Goal: Information Seeking & Learning: Understand process/instructions

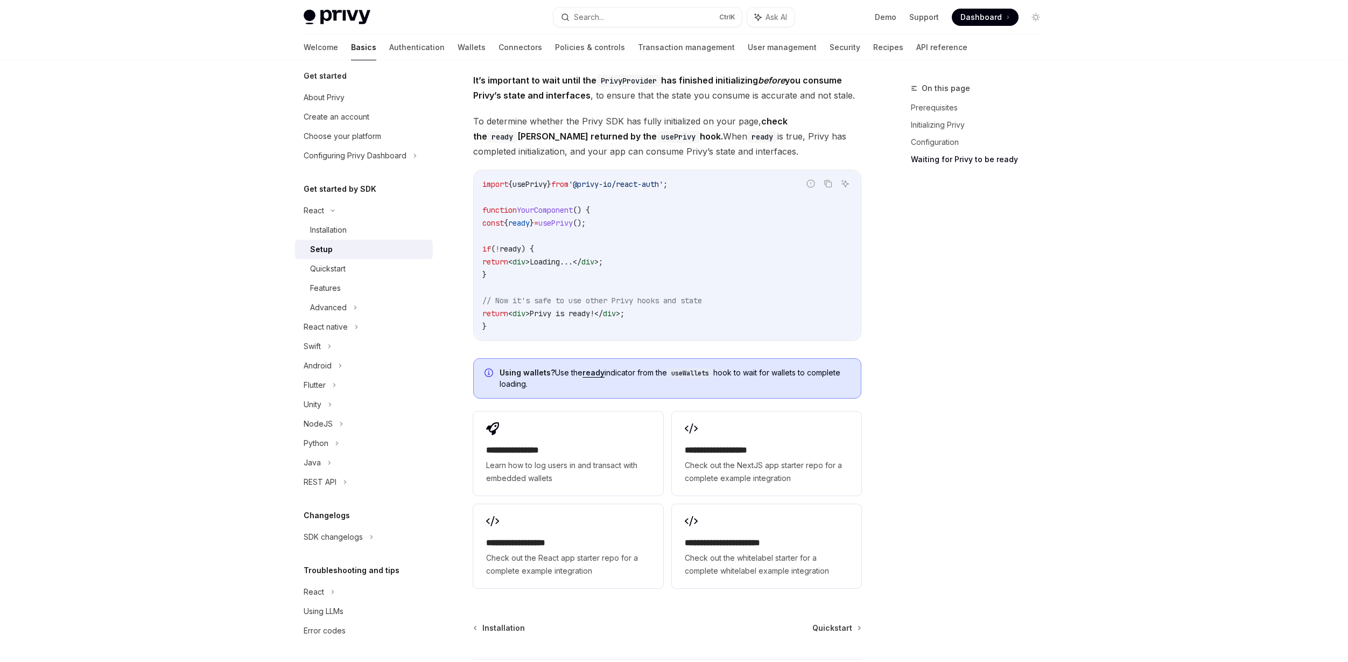
scroll to position [1084, 0]
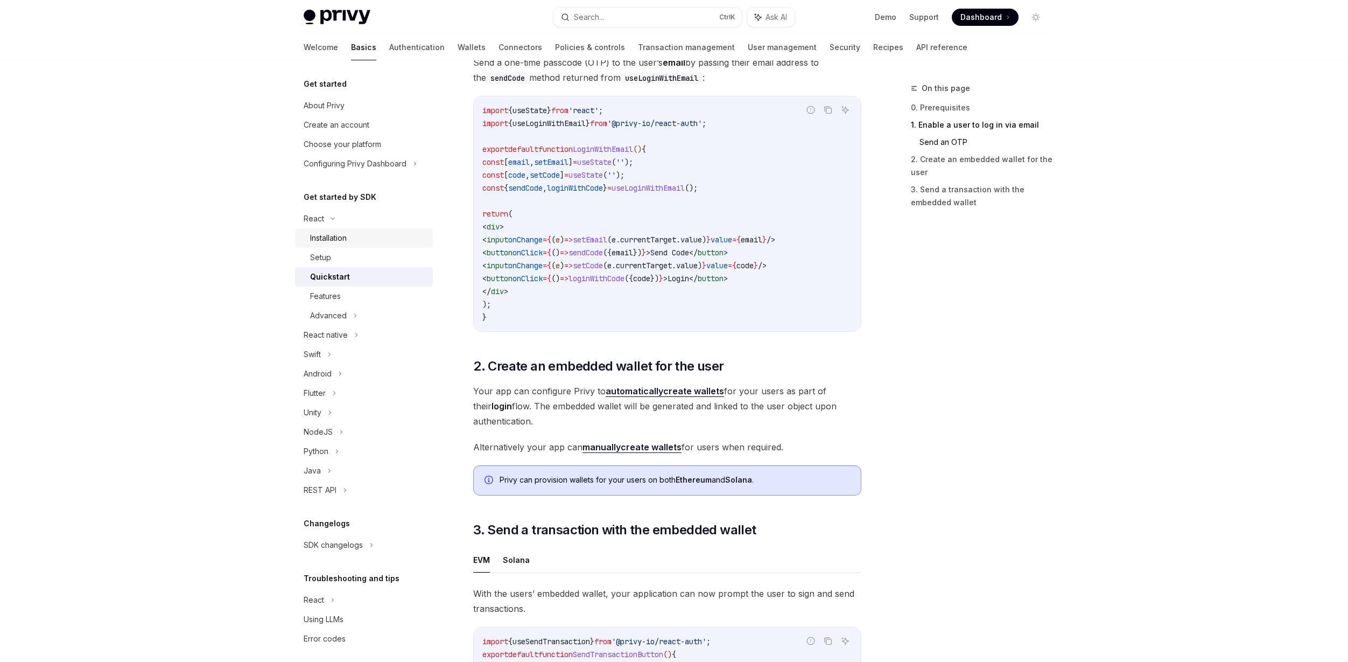
scroll to position [485, 0]
click at [347, 255] on div "Setup" at bounding box center [368, 257] width 116 height 13
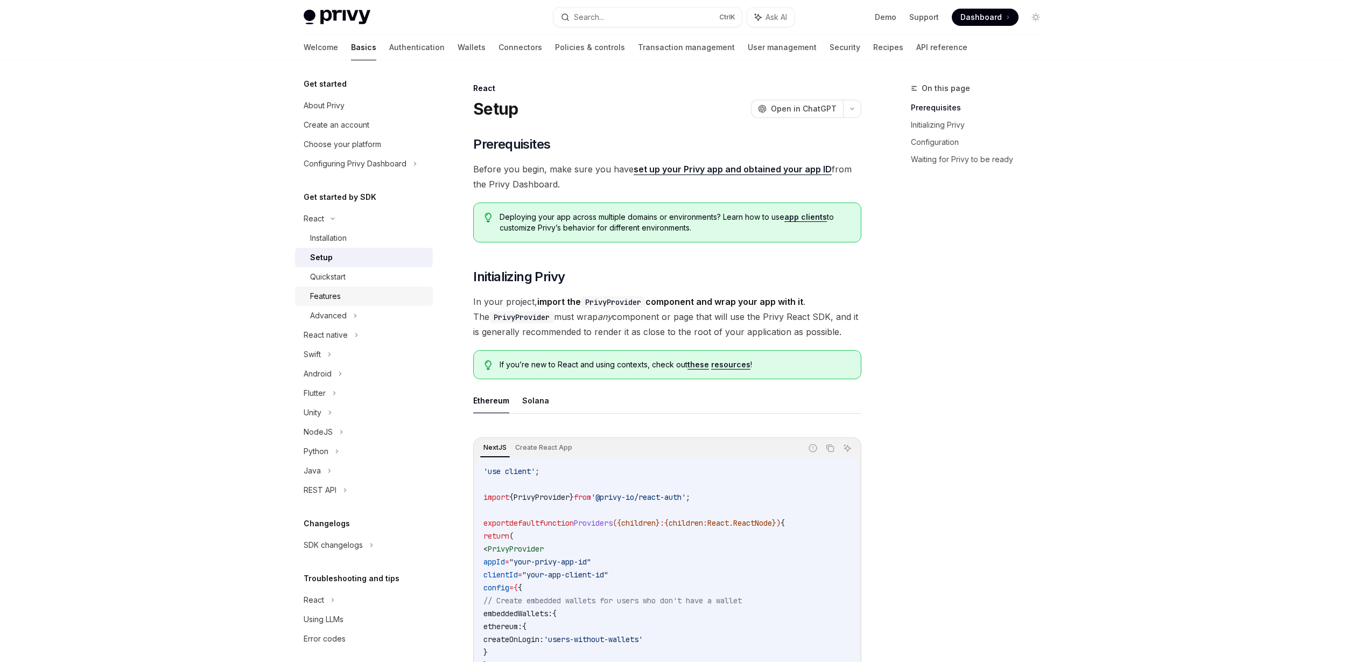
click at [334, 288] on link "Features" at bounding box center [364, 295] width 138 height 19
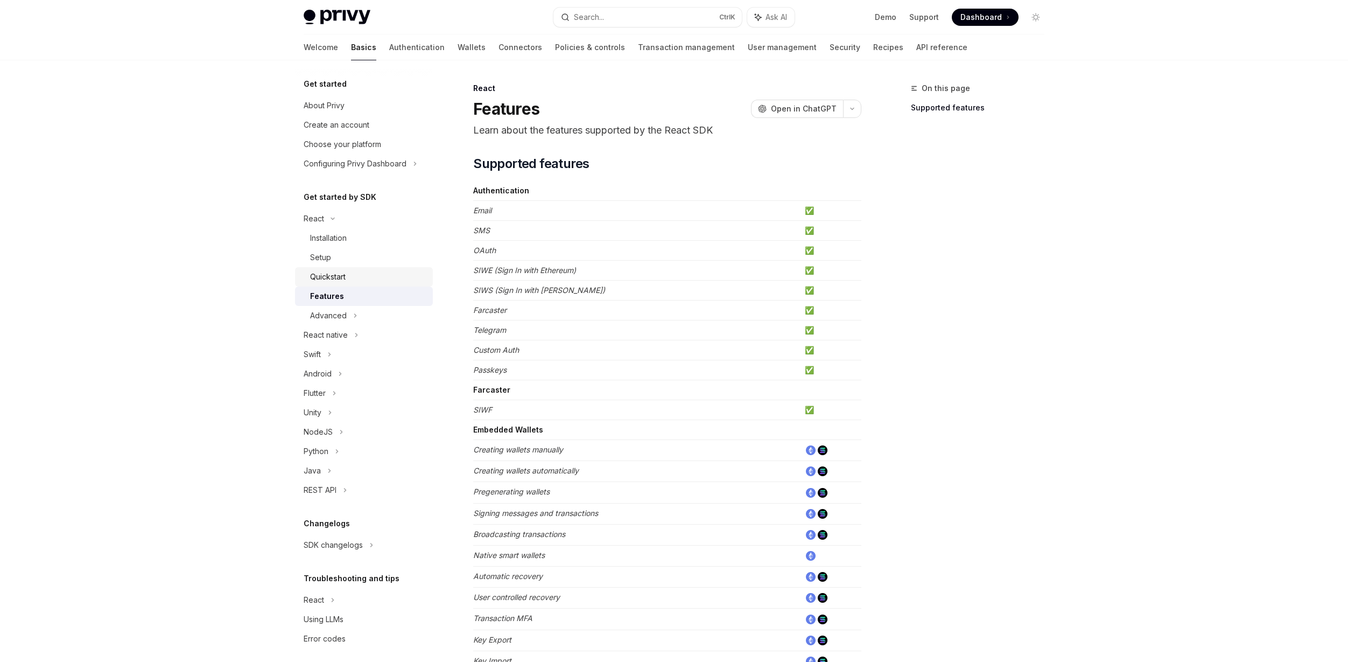
click at [346, 278] on div "Quickstart" at bounding box center [328, 276] width 36 height 13
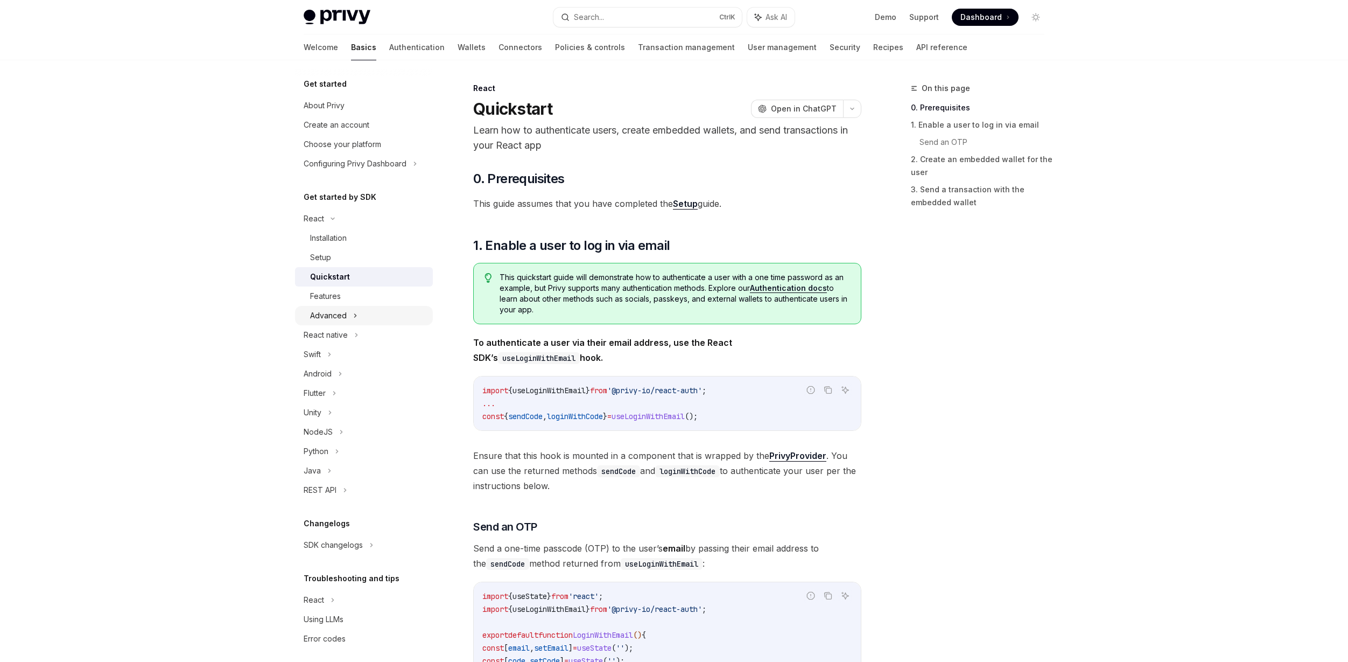
drag, startPoint x: 336, startPoint y: 324, endPoint x: 344, endPoint y: 324, distance: 8.1
click at [339, 324] on div "Advanced" at bounding box center [364, 315] width 138 height 19
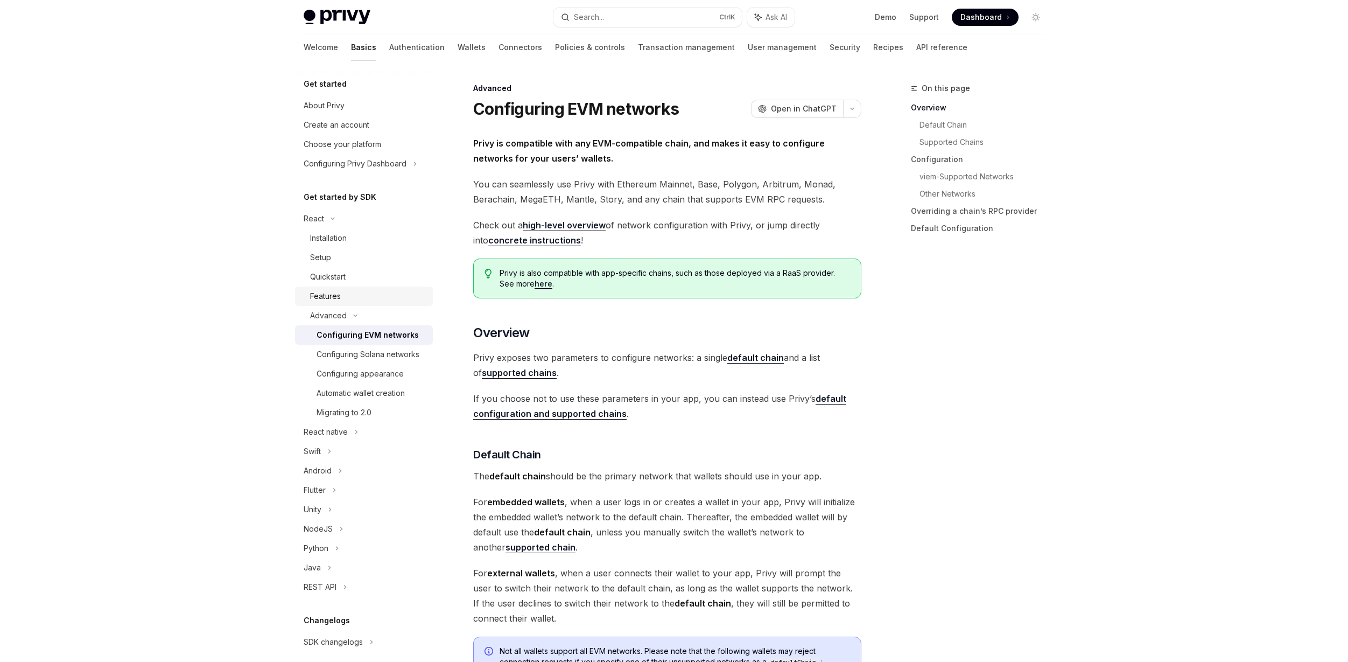
drag, startPoint x: 352, startPoint y: 314, endPoint x: 337, endPoint y: 305, distance: 17.5
click at [351, 314] on icon at bounding box center [355, 315] width 13 height 4
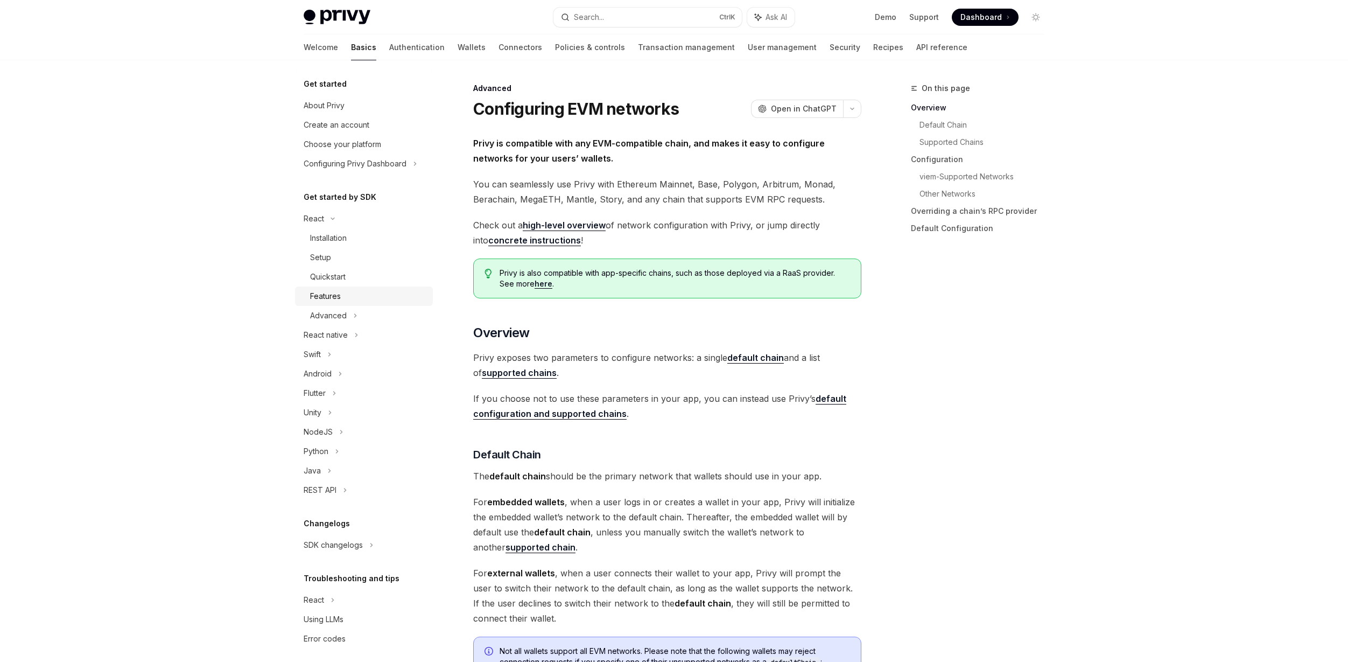
drag, startPoint x: 335, startPoint y: 292, endPoint x: 345, endPoint y: 290, distance: 10.1
click at [335, 292] on div "Features" at bounding box center [325, 296] width 31 height 13
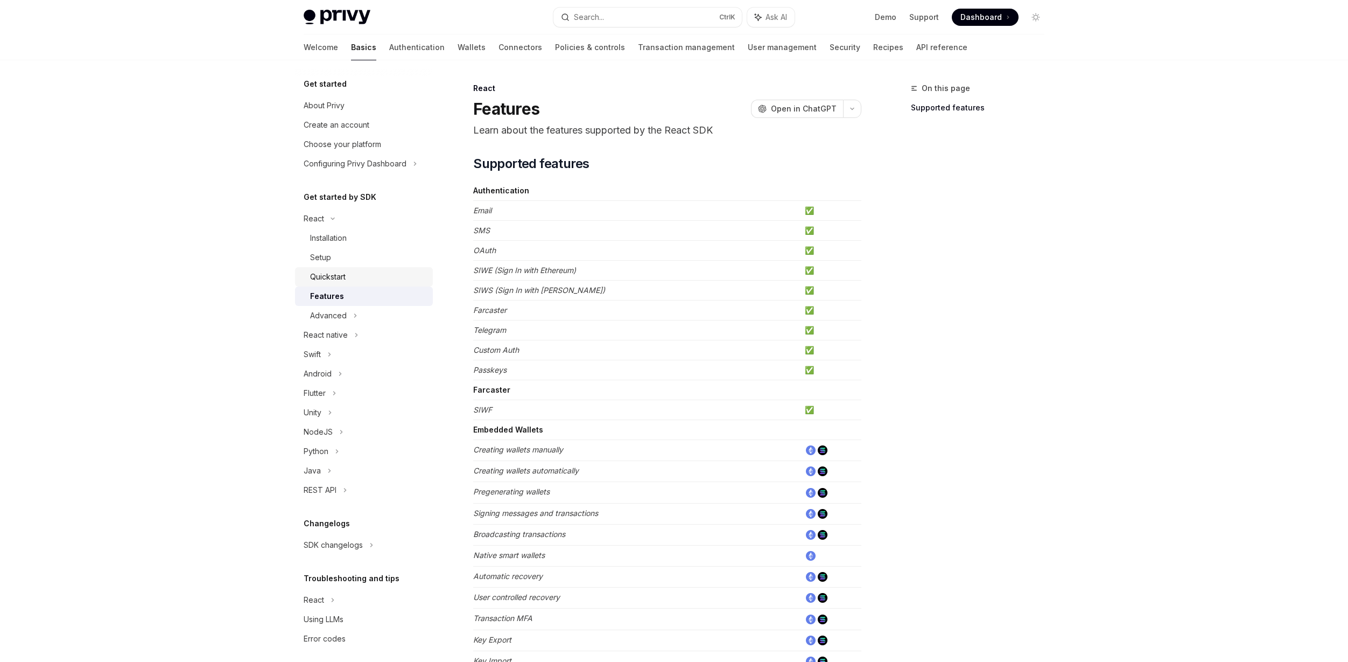
click at [351, 271] on div "Quickstart" at bounding box center [368, 276] width 116 height 13
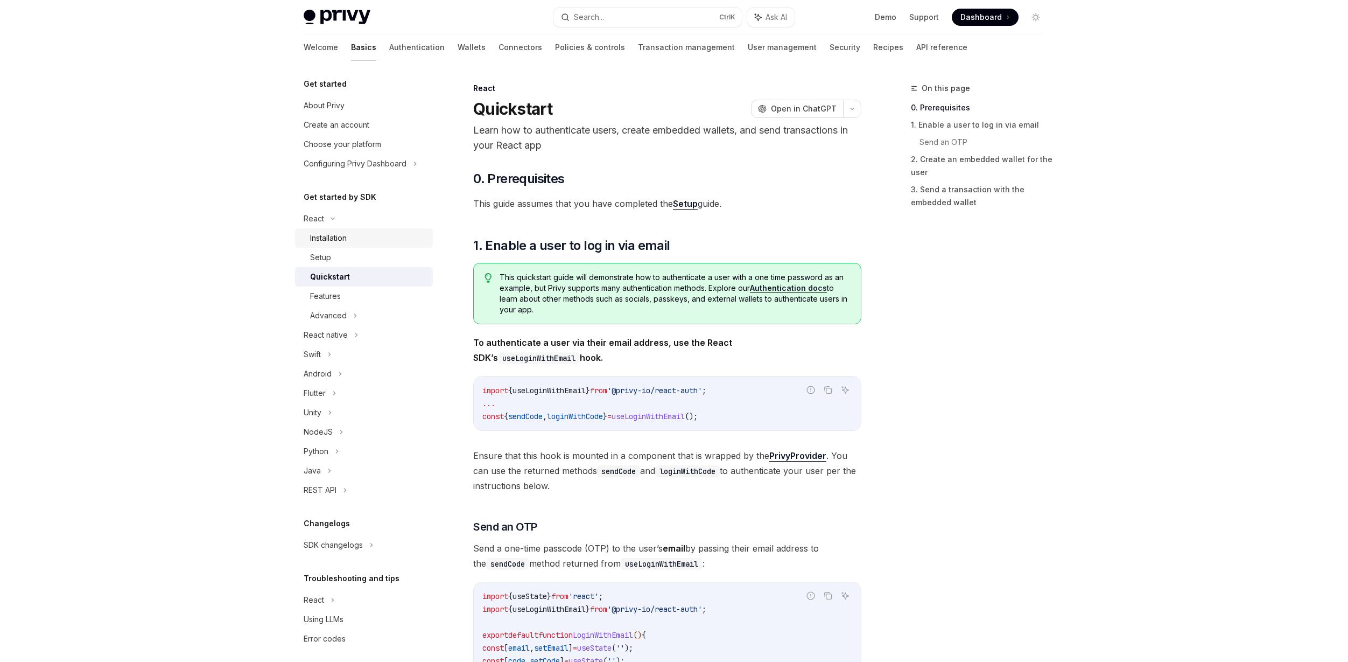
click at [338, 237] on div "Installation" at bounding box center [328, 238] width 37 height 13
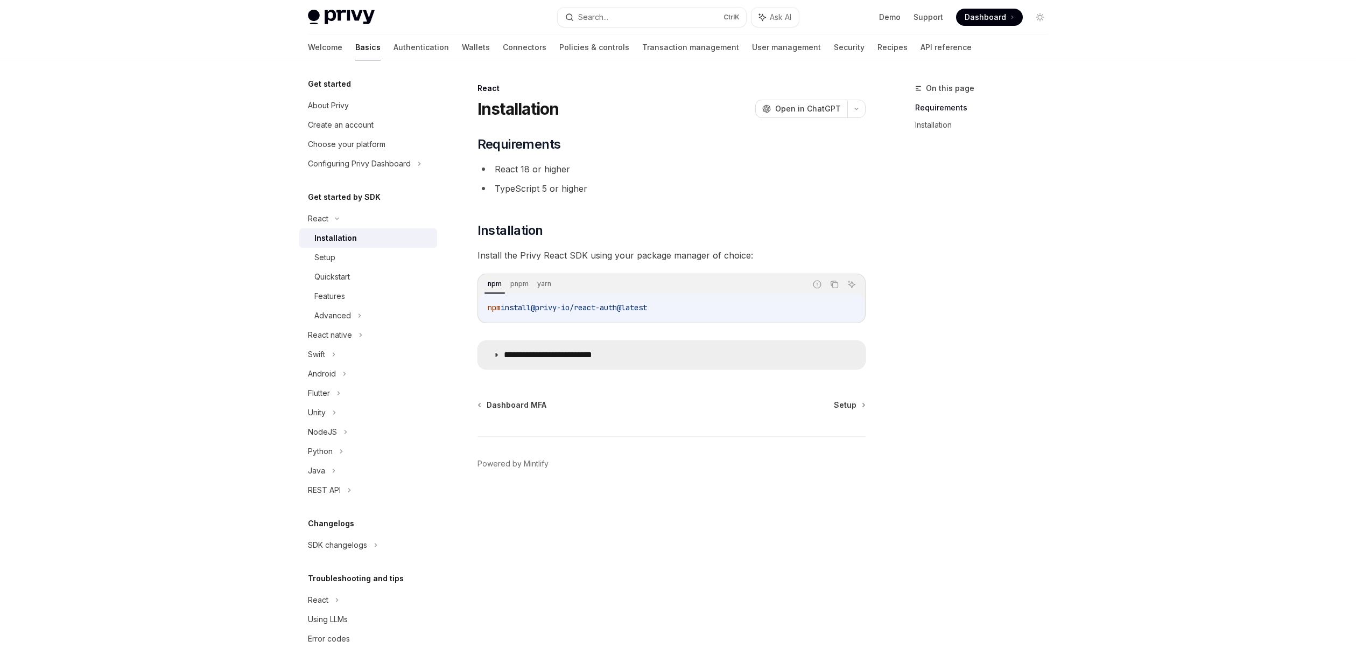
click at [513, 347] on summary "**********" at bounding box center [671, 355] width 387 height 28
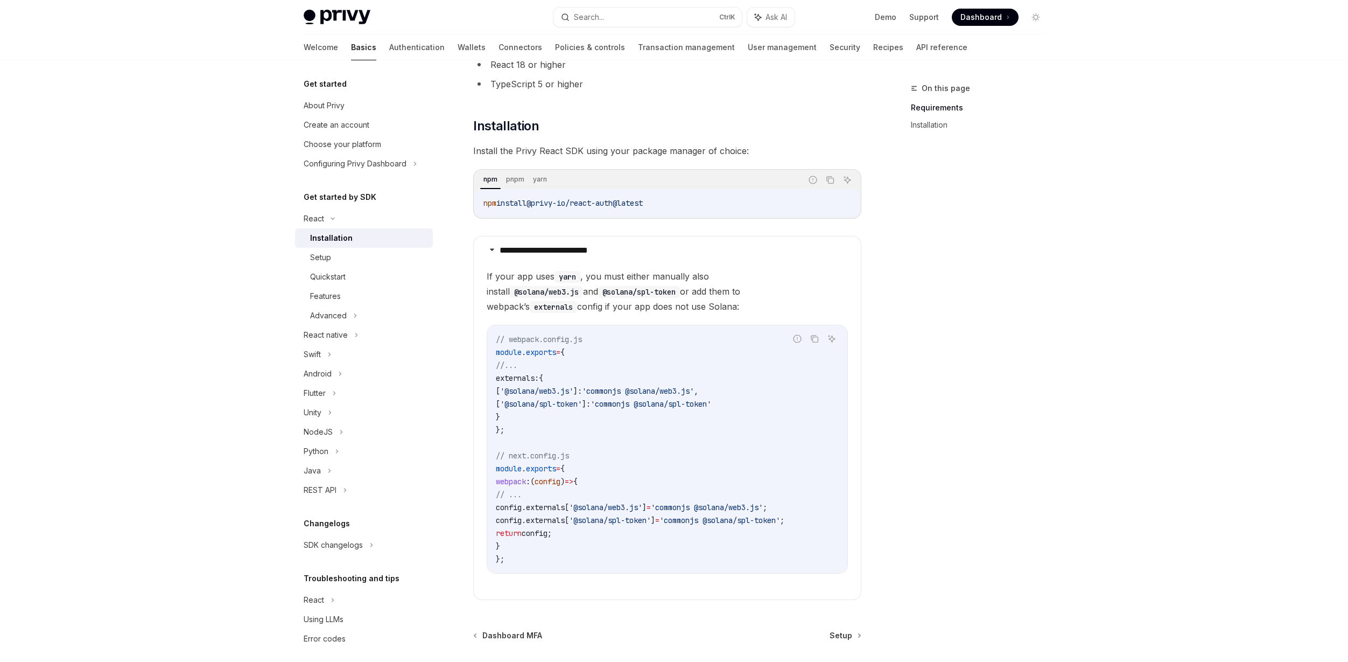
scroll to position [162, 0]
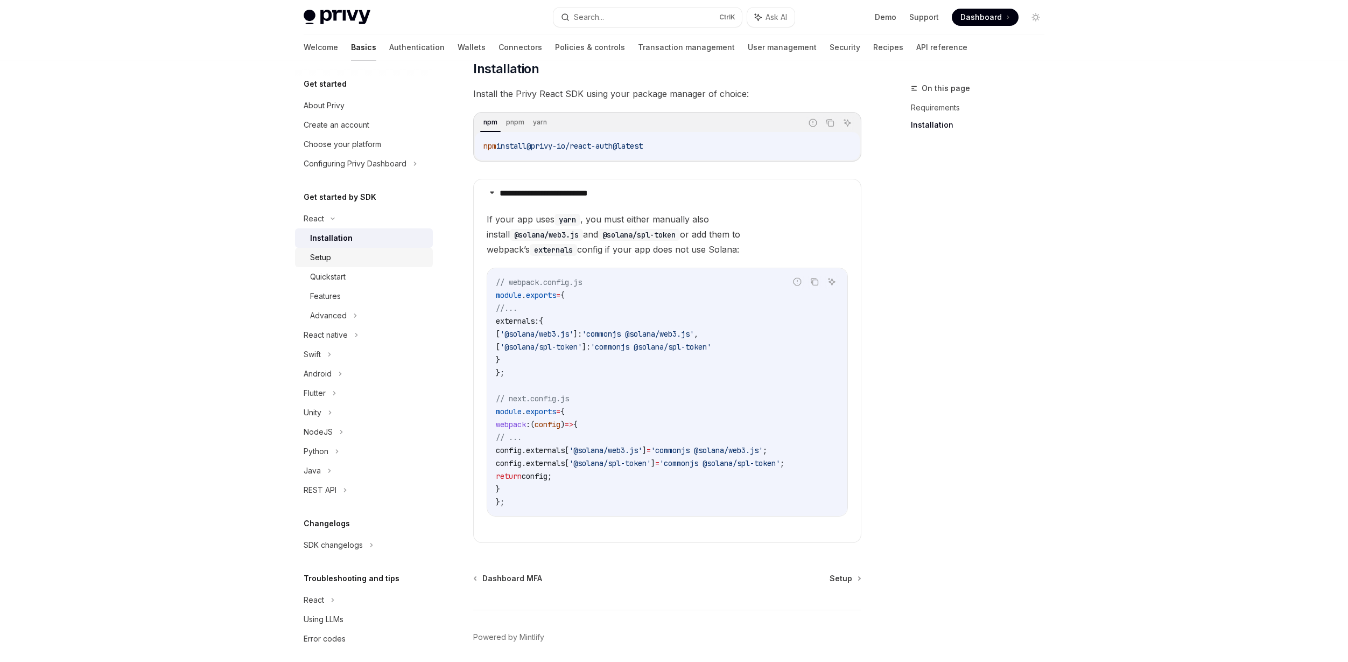
click at [343, 256] on div "Setup" at bounding box center [368, 257] width 116 height 13
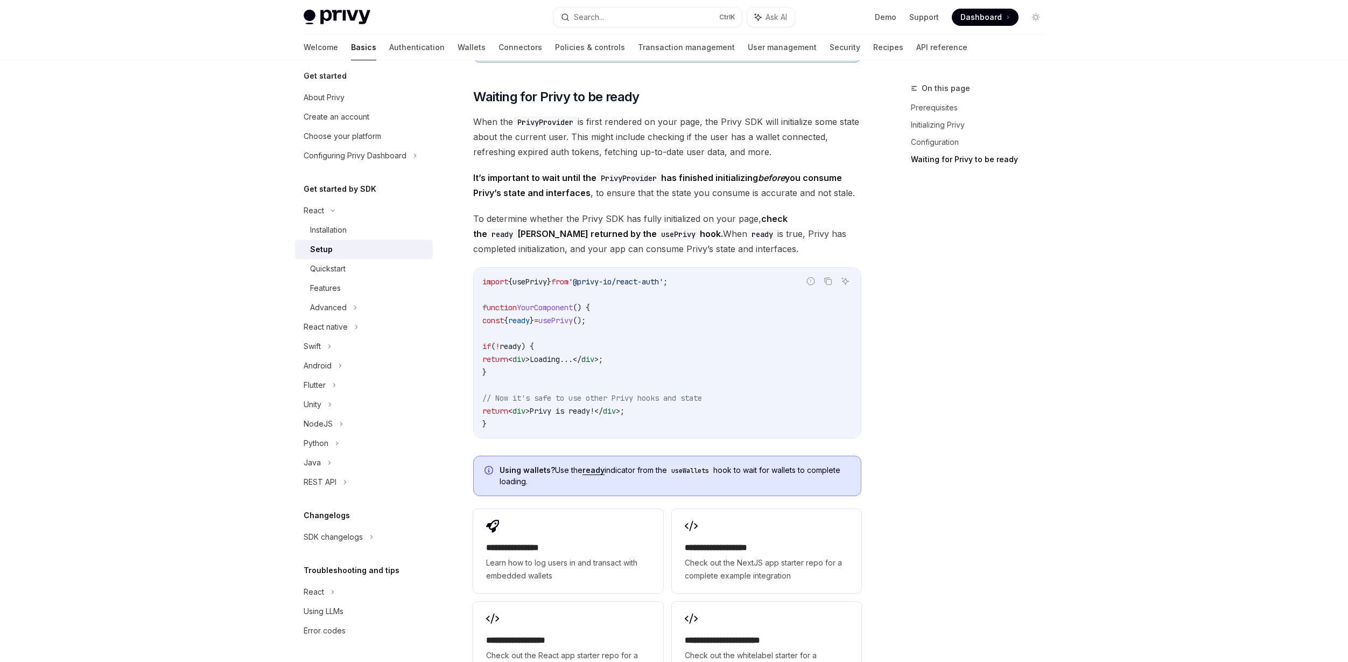
scroll to position [922, 0]
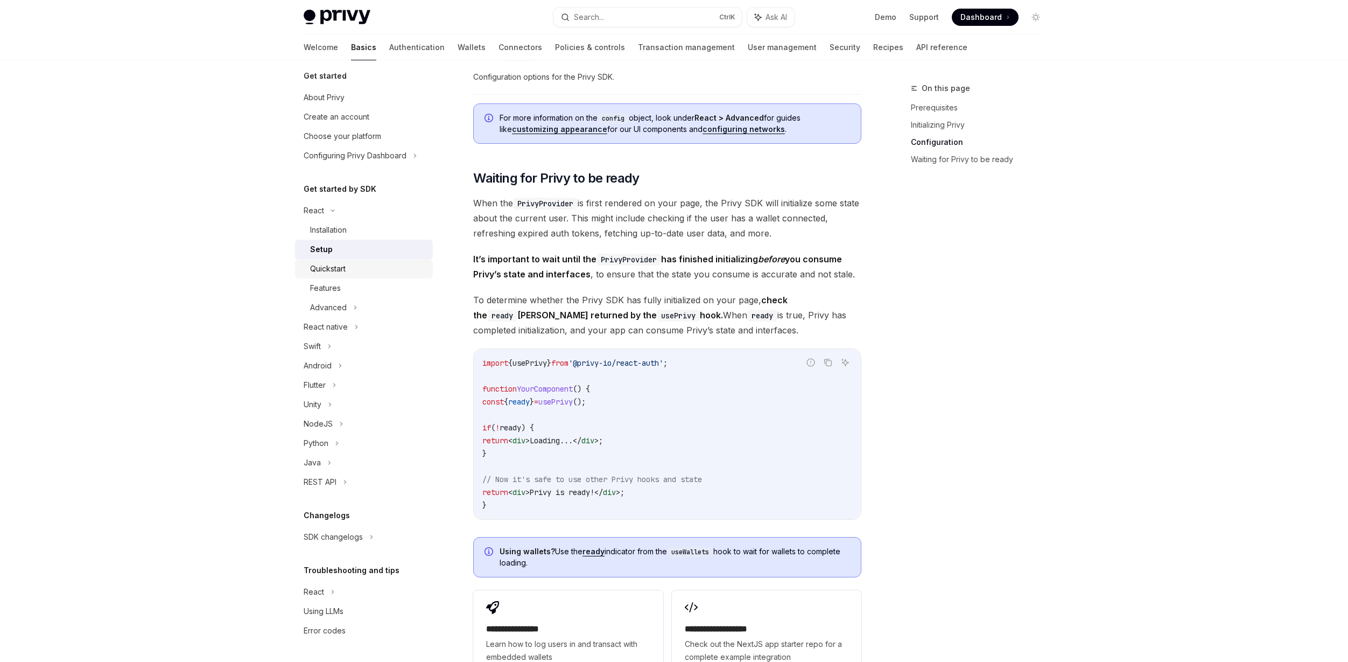
click at [333, 265] on div "Quickstart" at bounding box center [328, 268] width 36 height 13
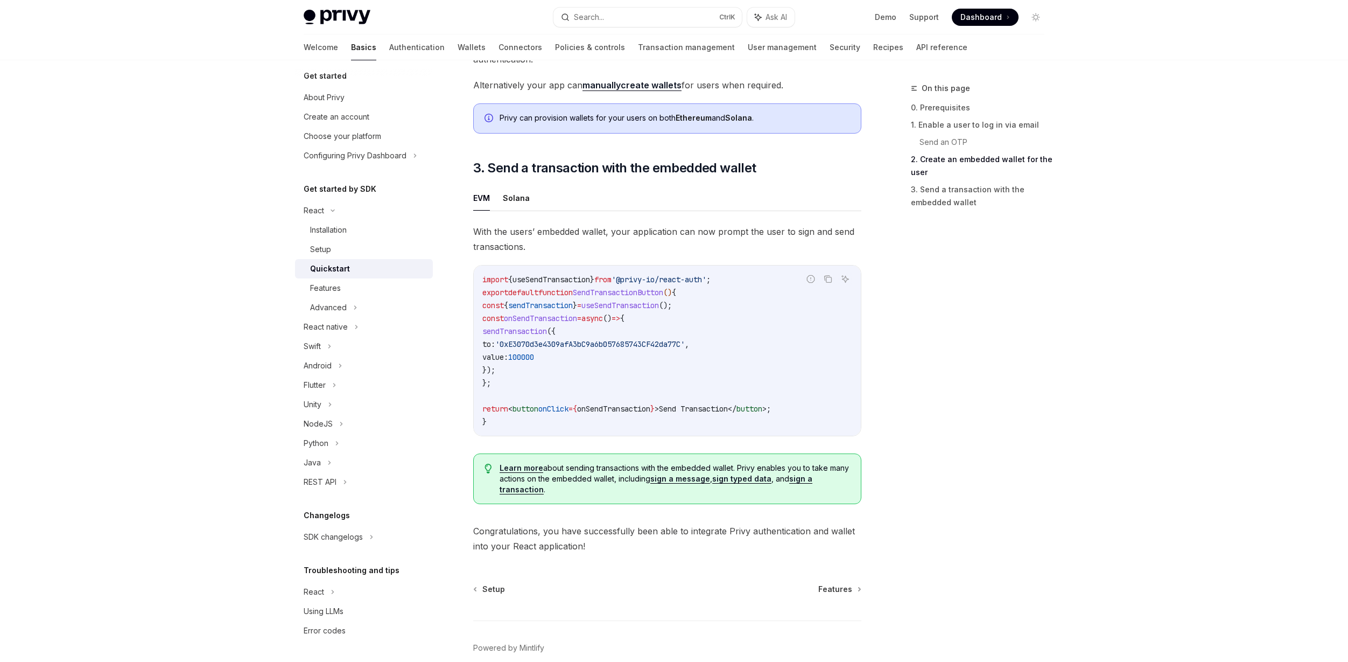
scroll to position [903, 0]
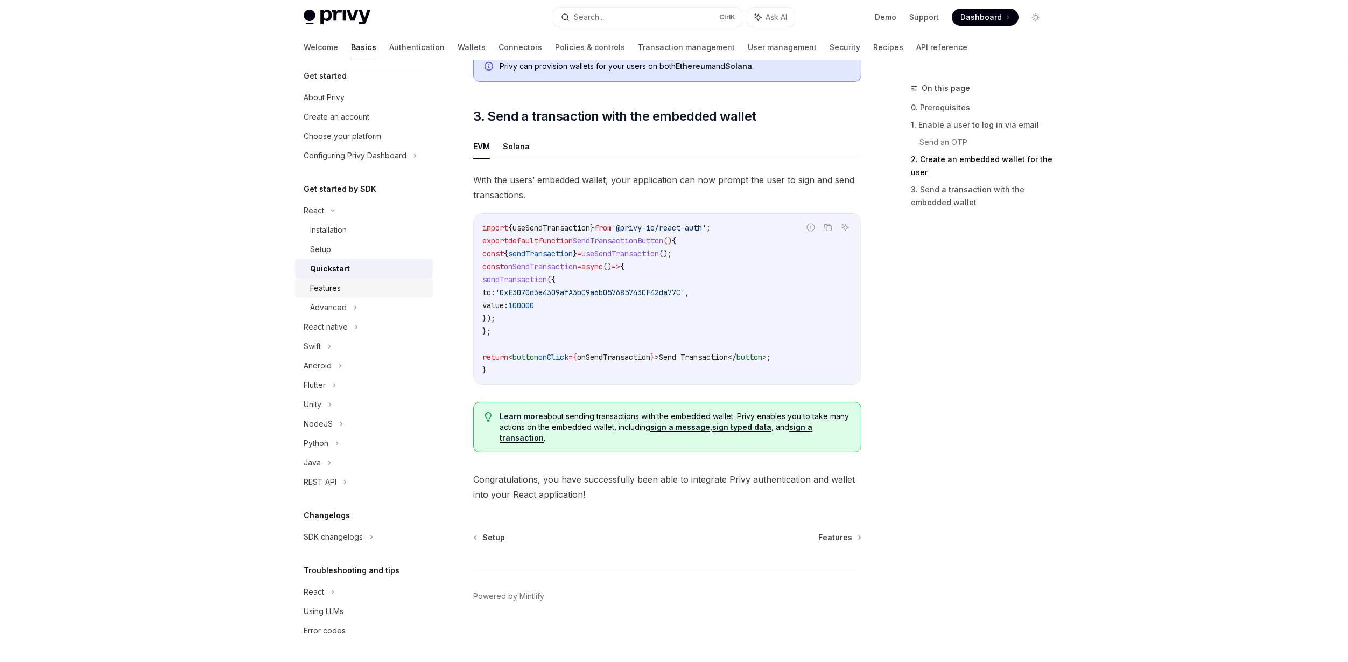
click at [339, 288] on div "Features" at bounding box center [325, 288] width 31 height 13
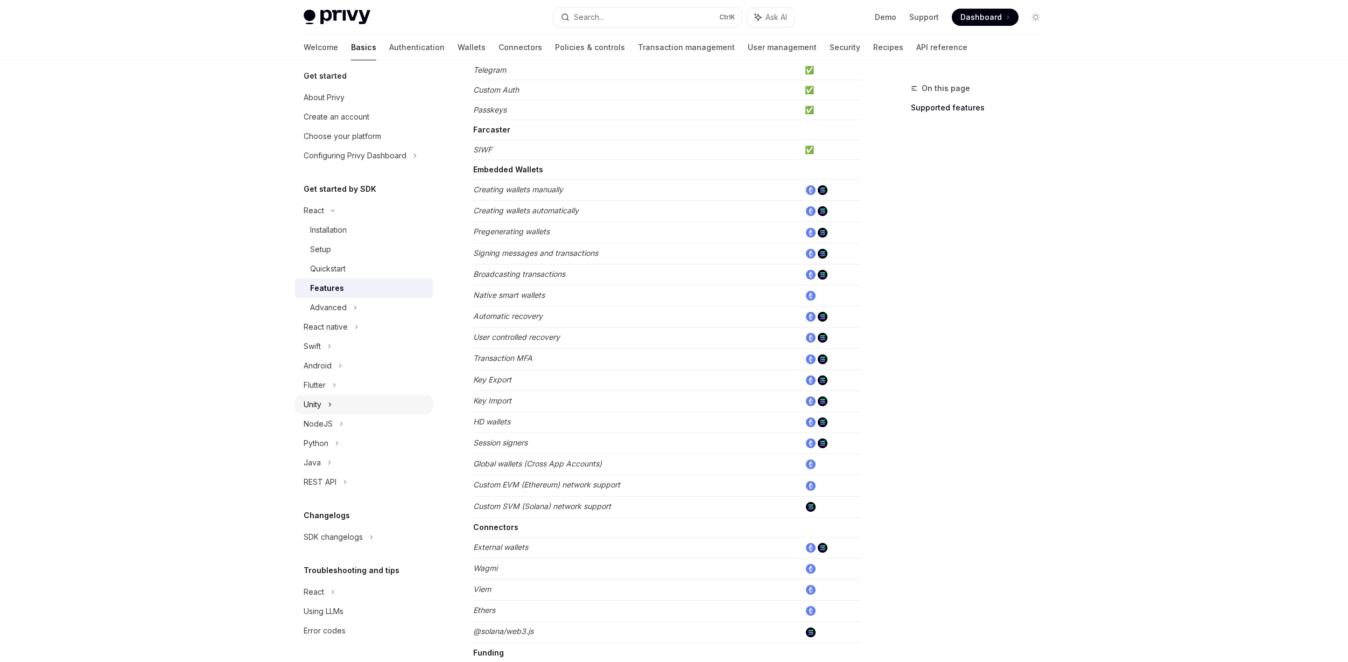
scroll to position [269, 0]
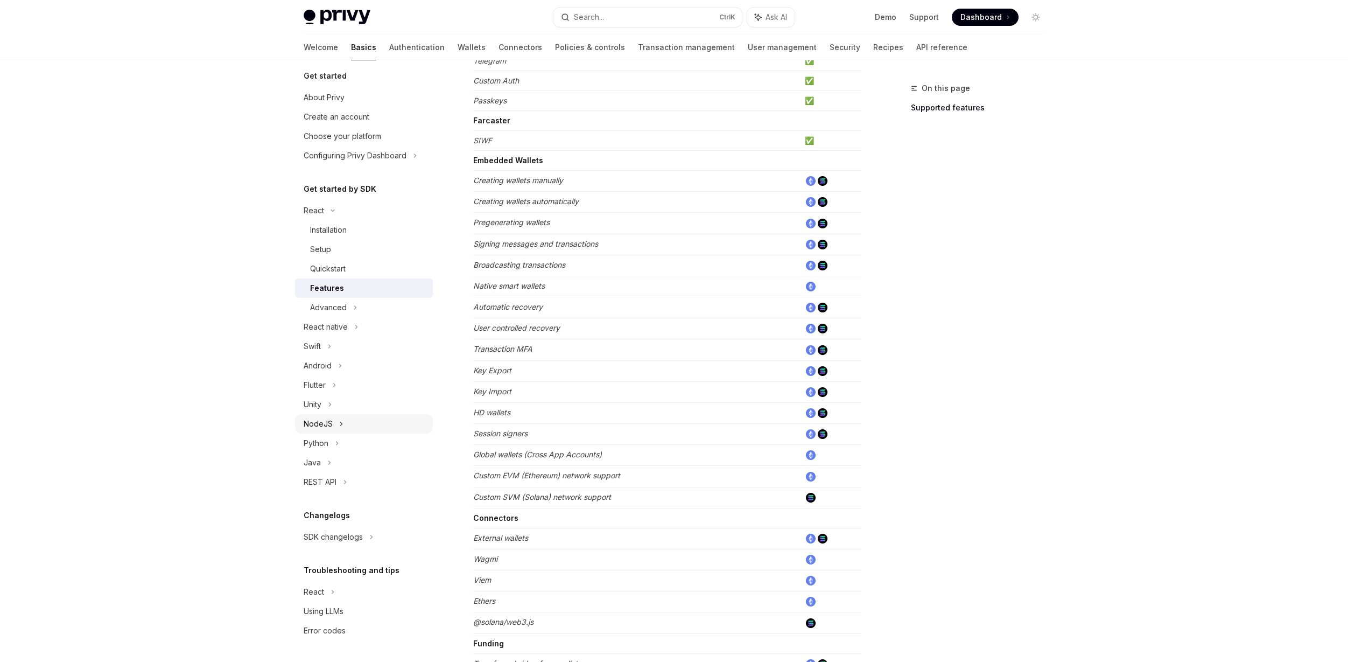
click at [339, 420] on icon at bounding box center [341, 423] width 4 height 13
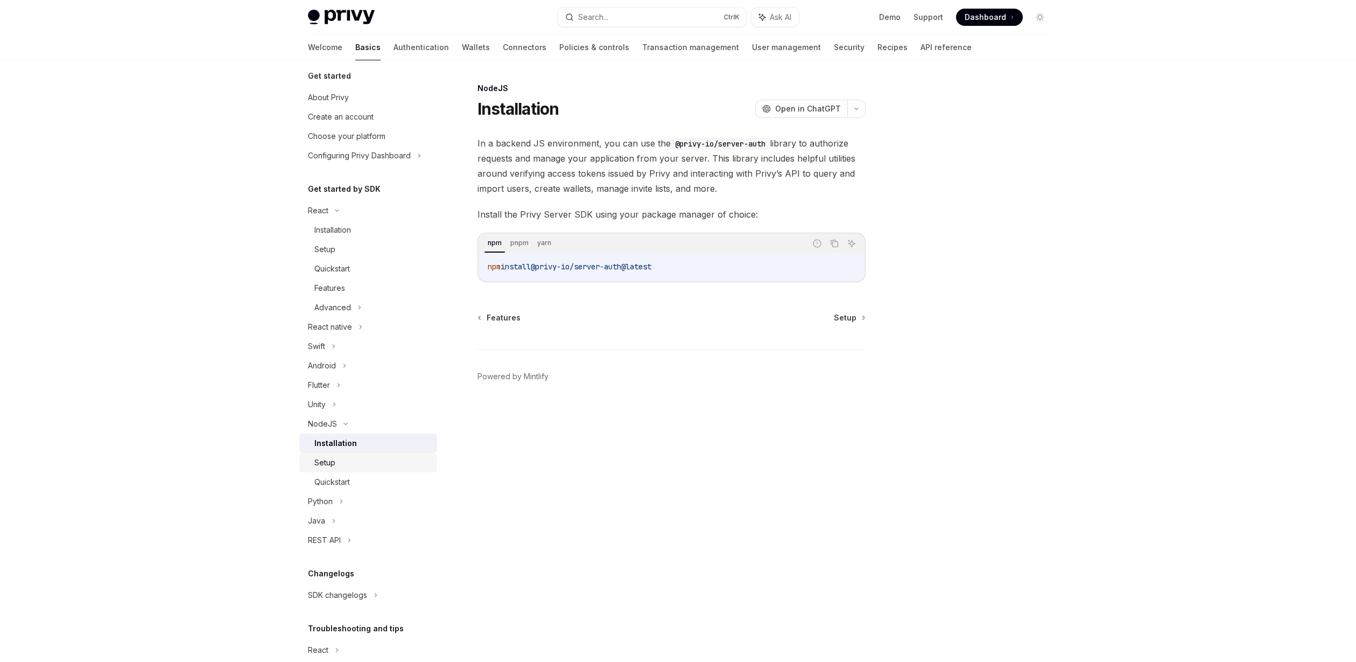
click at [343, 464] on div "Setup" at bounding box center [372, 462] width 116 height 13
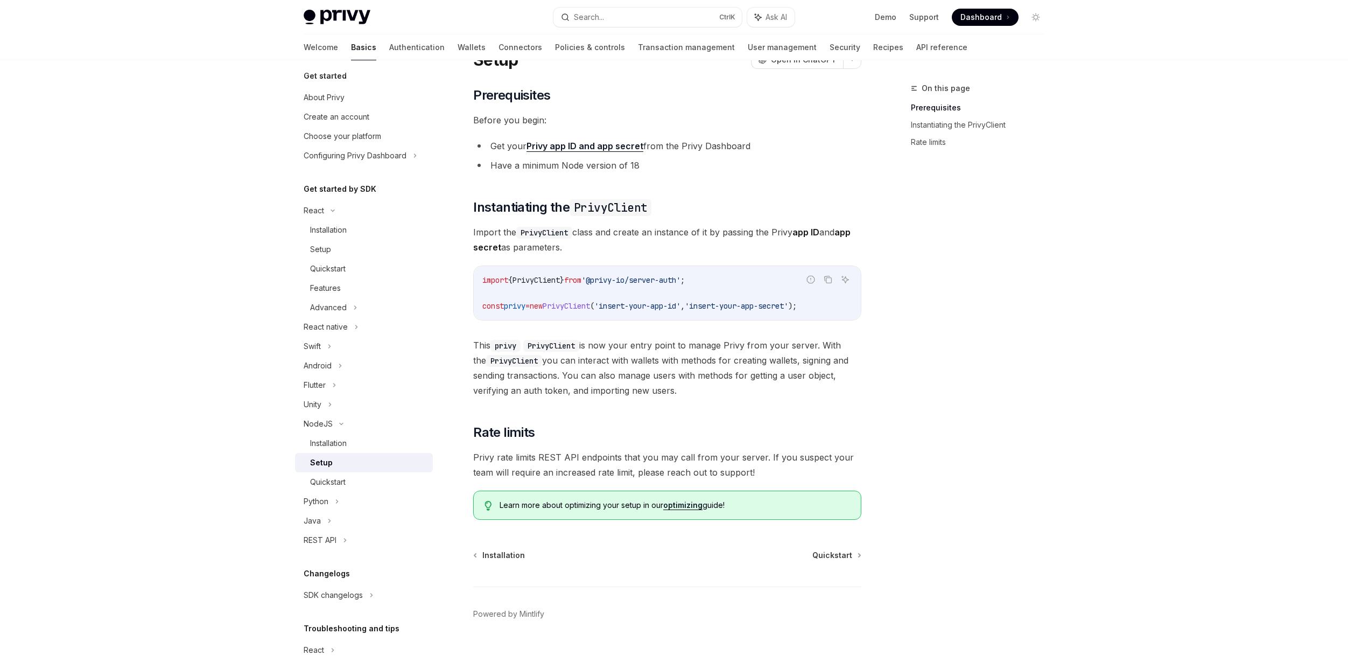
scroll to position [67, 0]
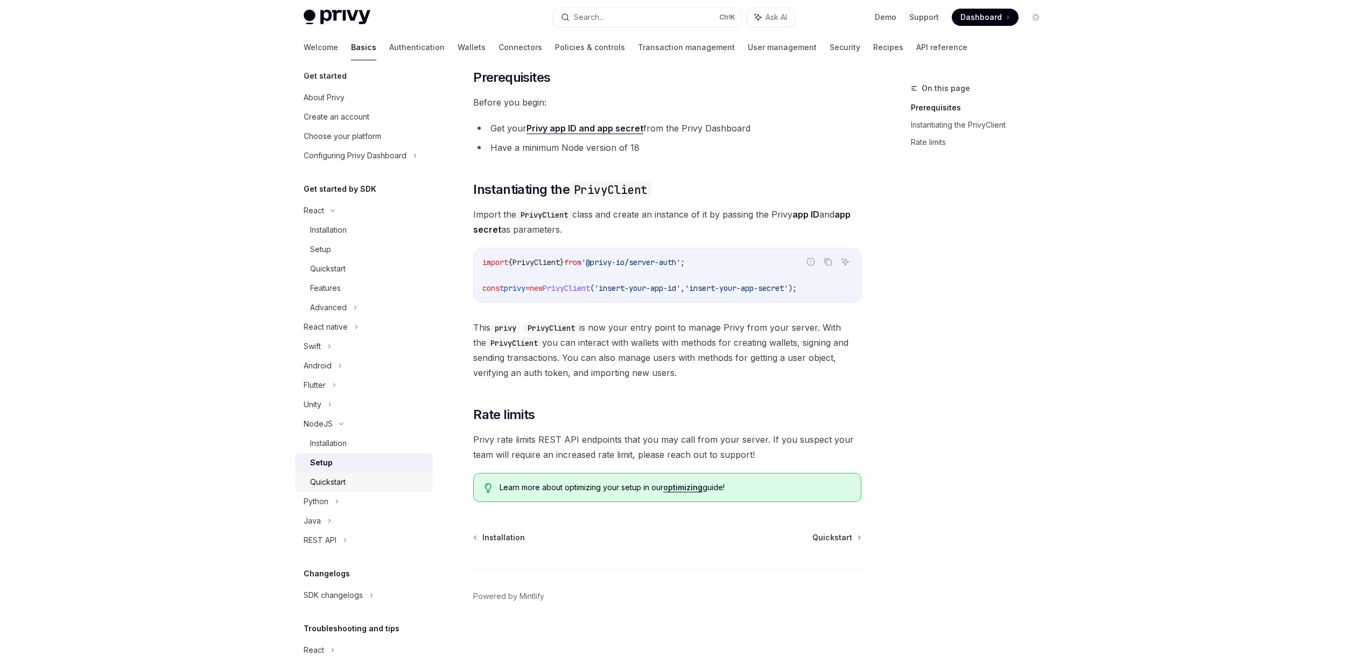
click at [332, 483] on div "Quickstart" at bounding box center [328, 481] width 36 height 13
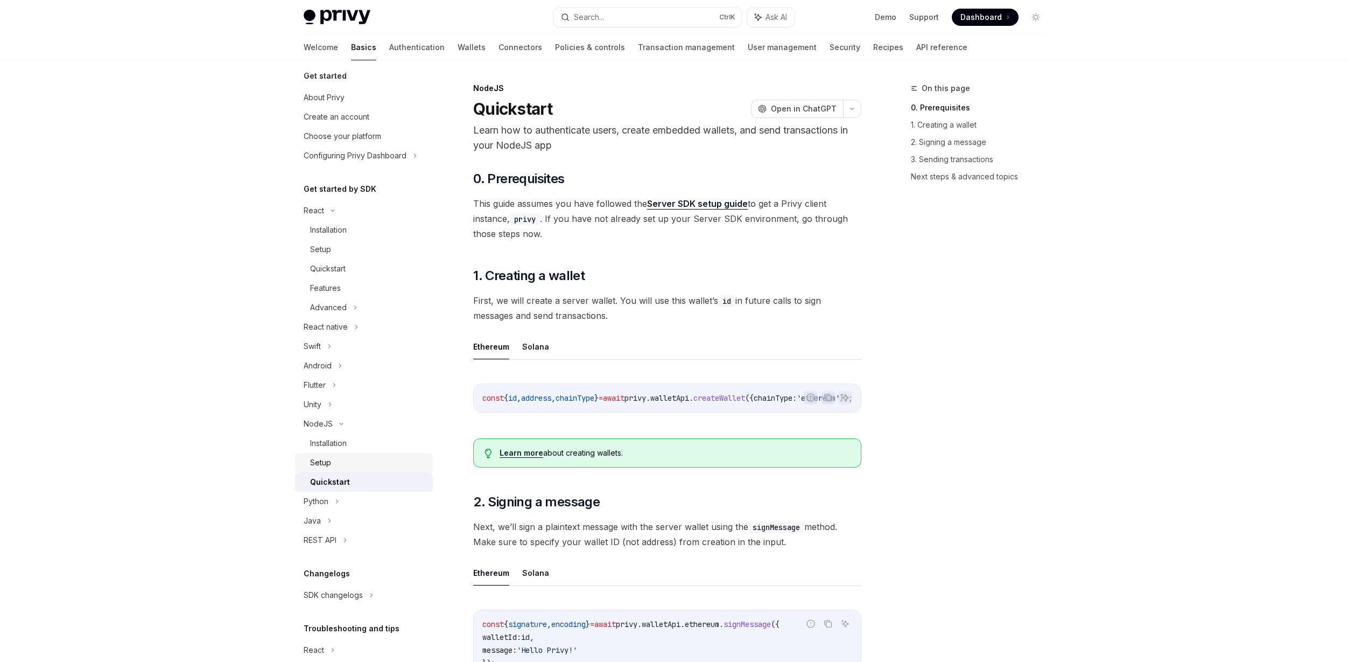
click at [342, 464] on div "Setup" at bounding box center [368, 462] width 116 height 13
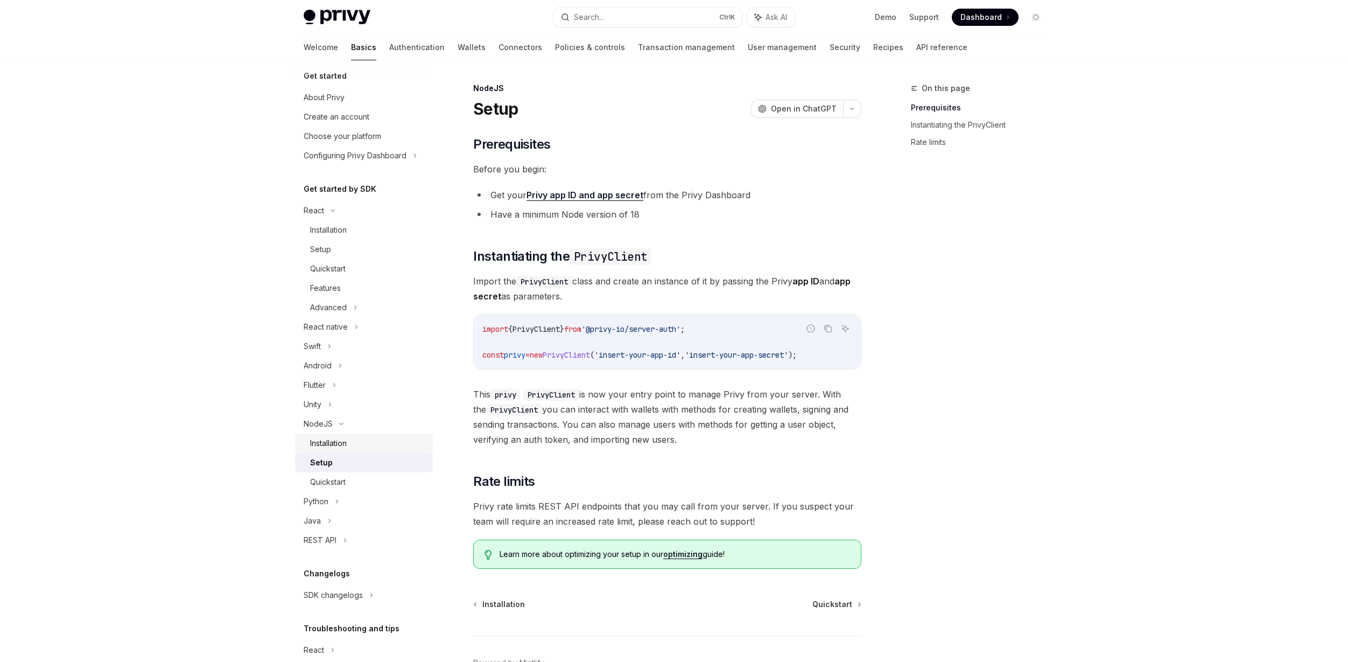
click at [354, 446] on div "Installation" at bounding box center [368, 443] width 116 height 13
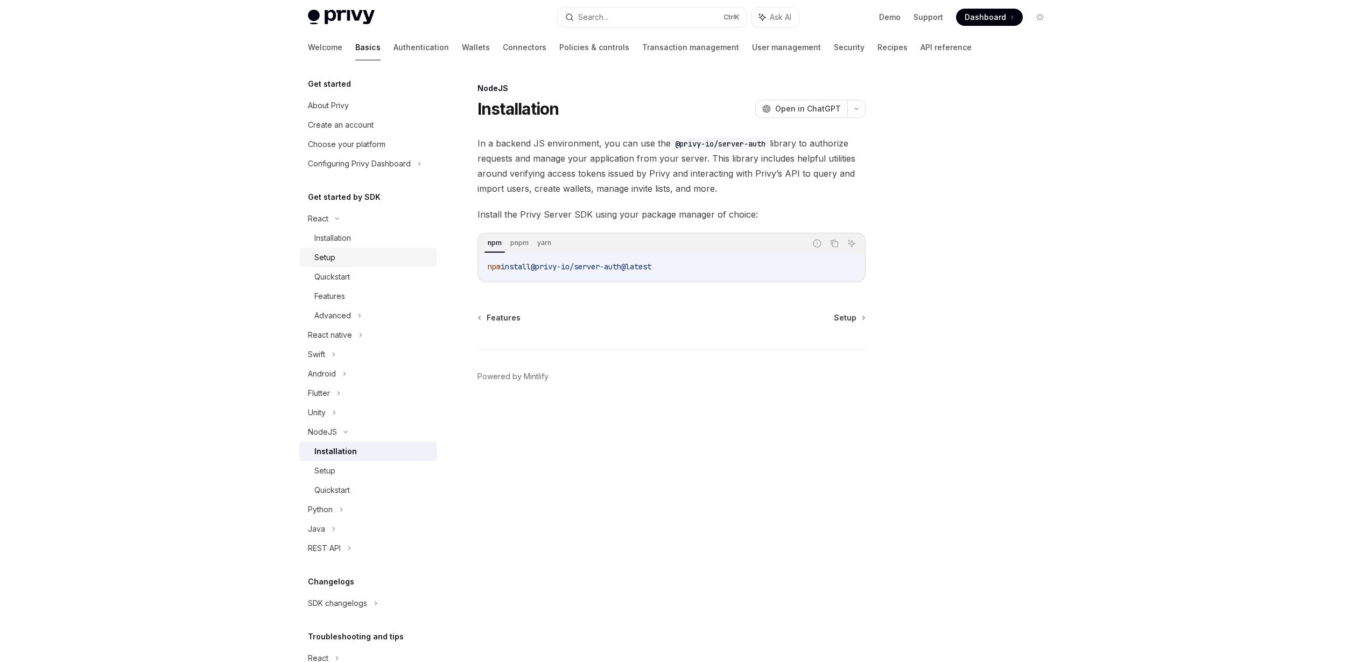
click at [347, 254] on div "Setup" at bounding box center [372, 257] width 116 height 13
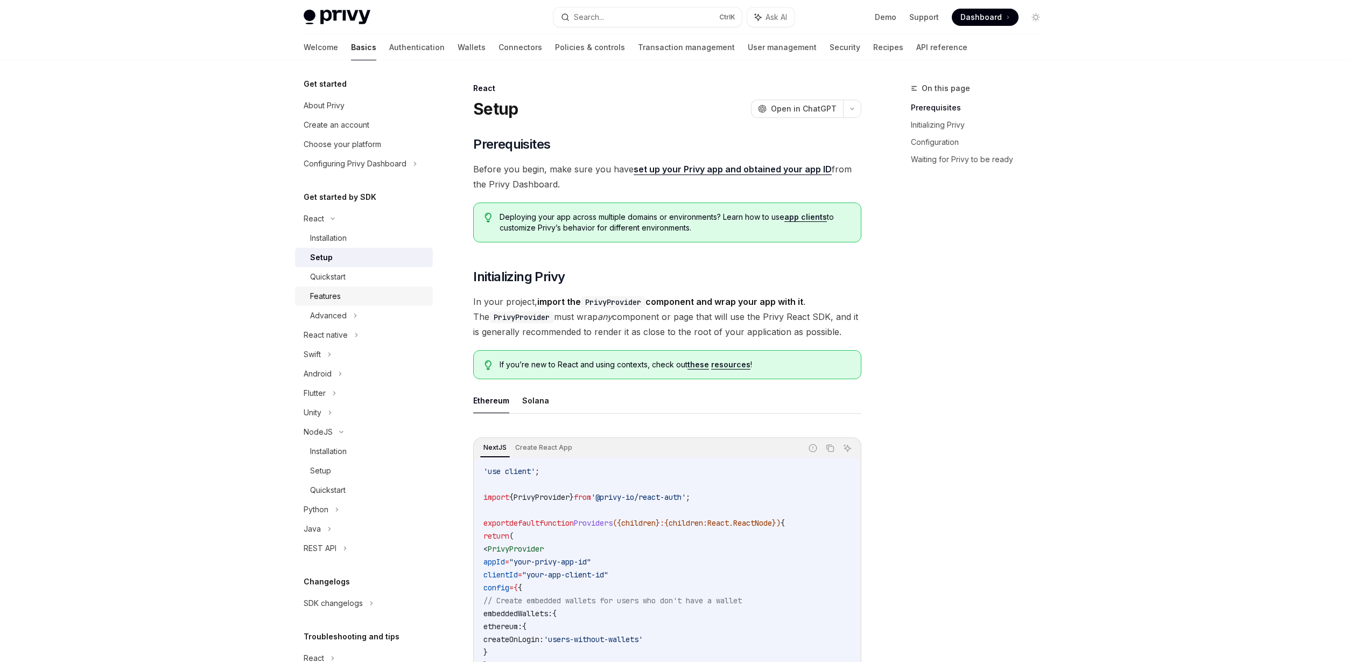
click at [340, 293] on div "Features" at bounding box center [325, 296] width 31 height 13
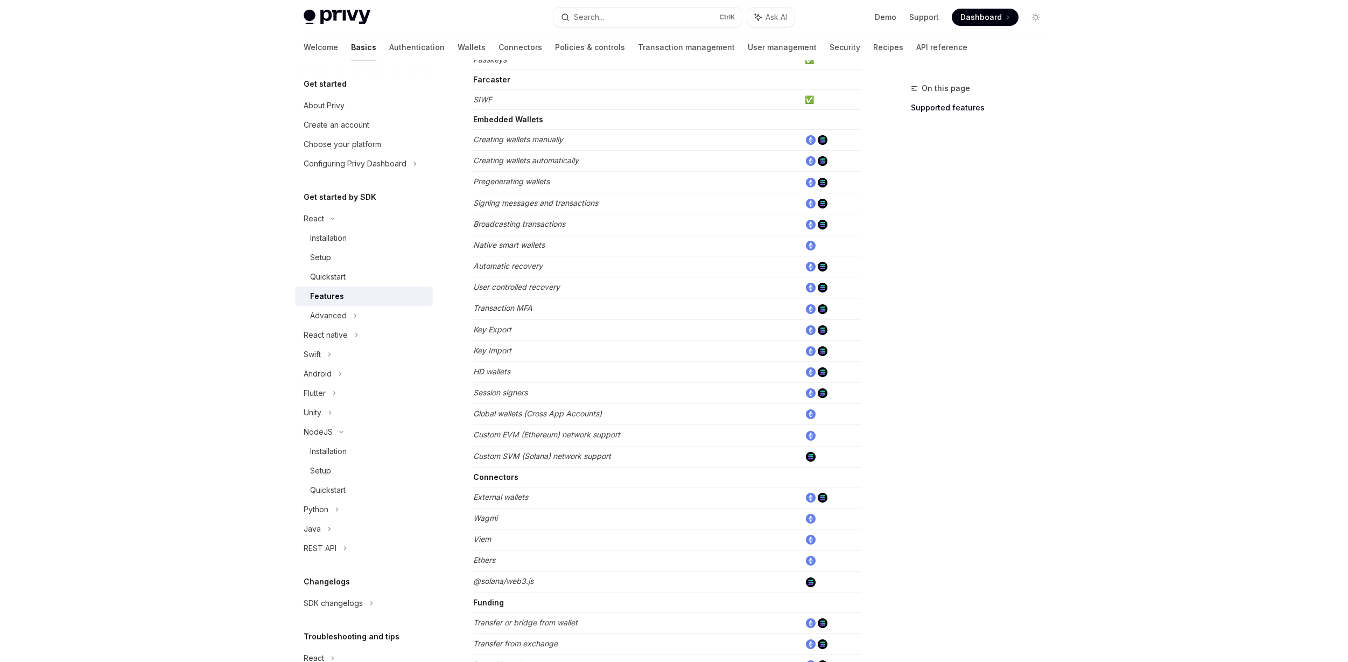
scroll to position [484, 0]
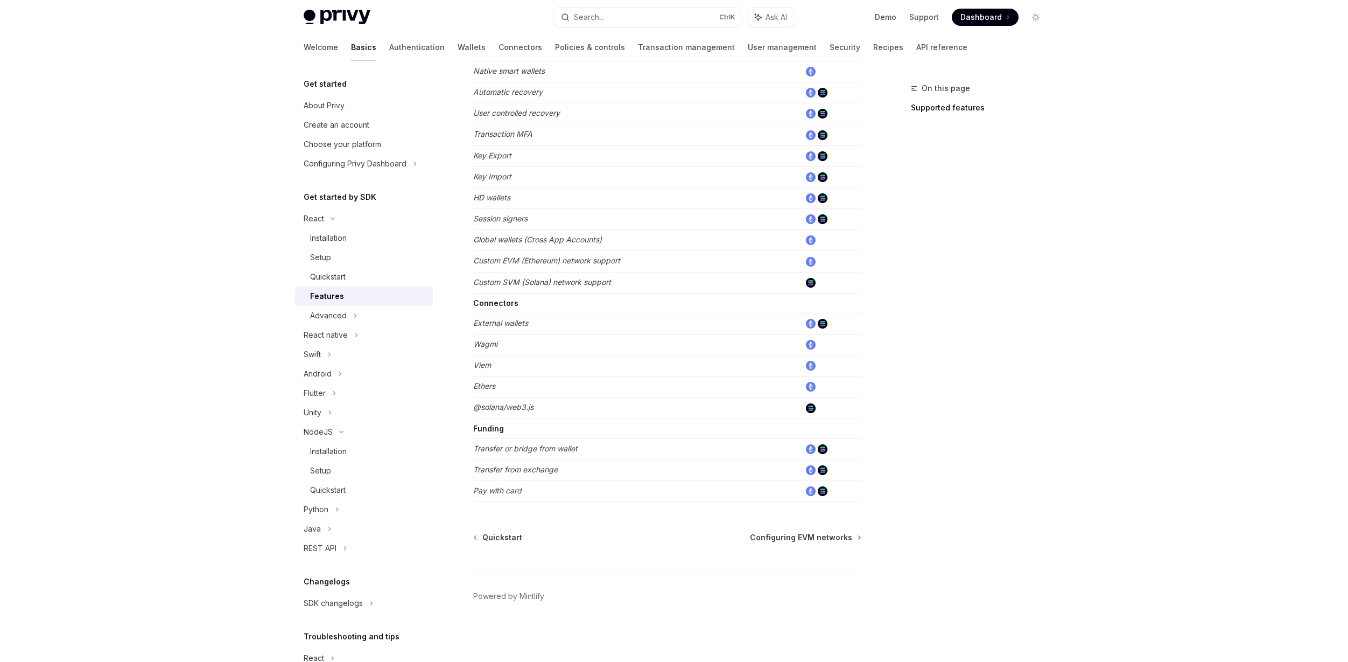
click at [482, 331] on td "External wallets" at bounding box center [636, 323] width 327 height 21
click at [331, 314] on div "Advanced" at bounding box center [328, 315] width 37 height 13
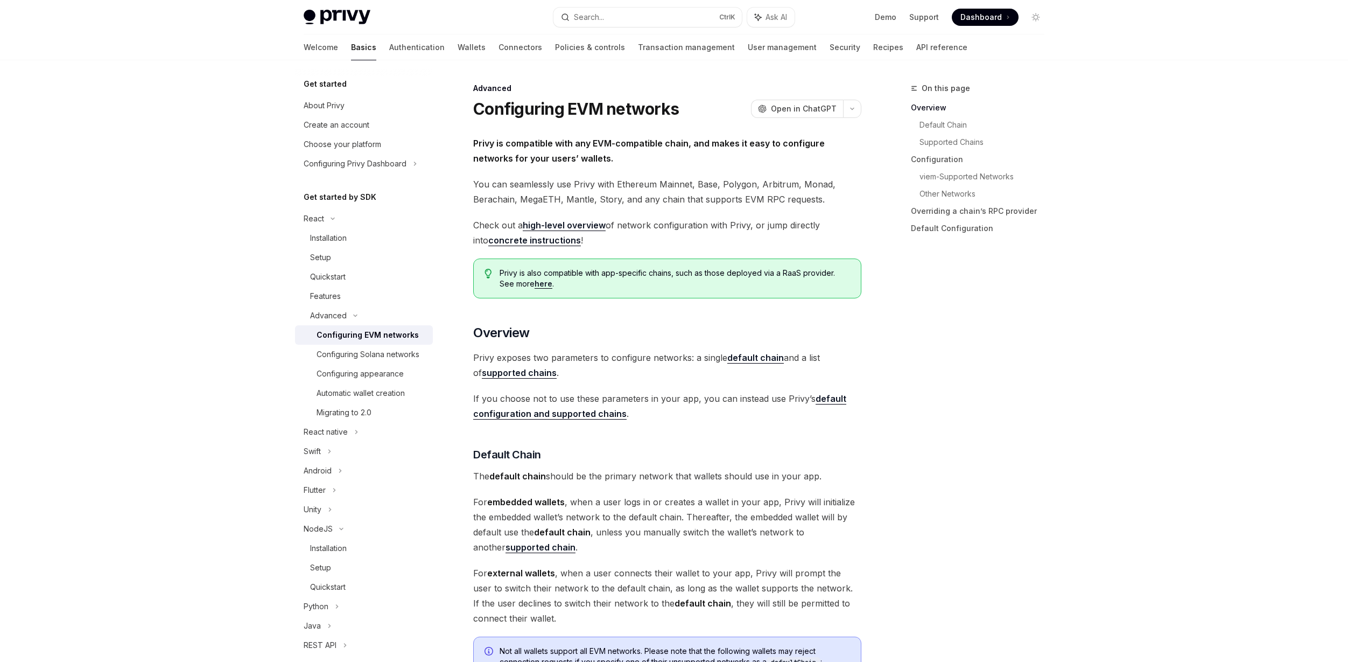
click at [357, 328] on div "Configuring EVM networks" at bounding box center [368, 334] width 102 height 13
click at [349, 345] on link "Configuring Solana networks" at bounding box center [364, 354] width 138 height 19
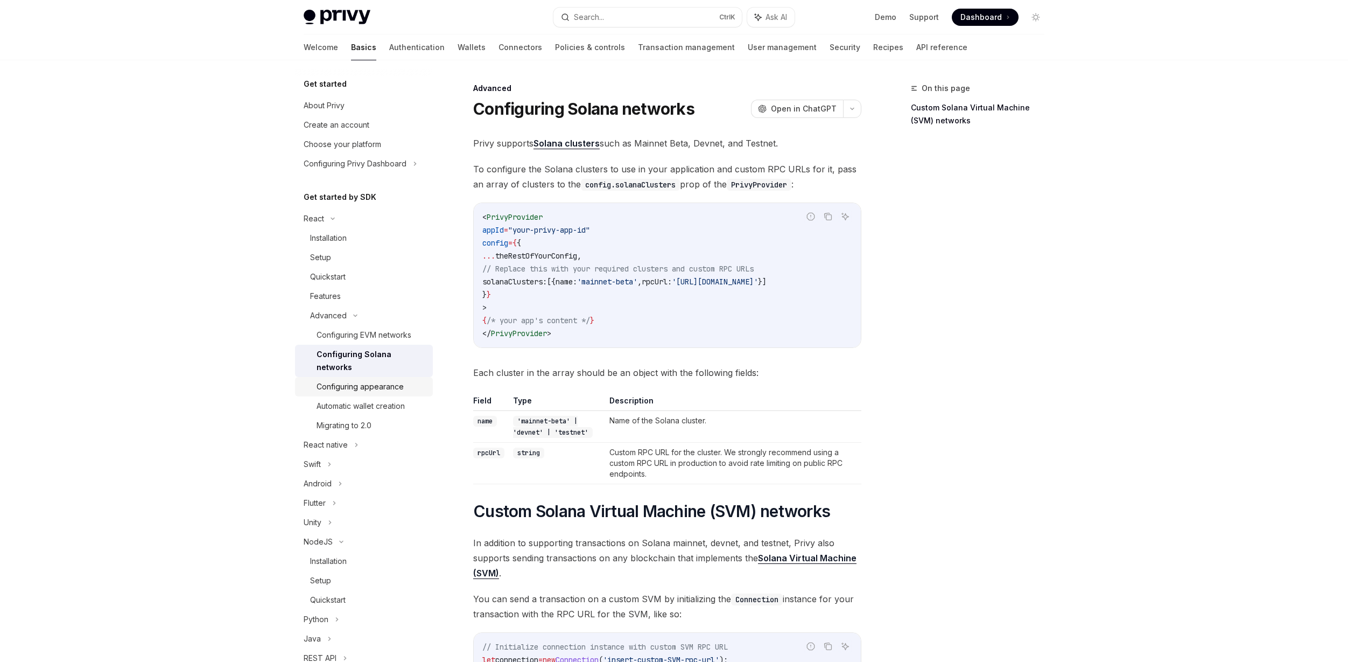
click at [349, 383] on div "Configuring appearance" at bounding box center [360, 386] width 87 height 13
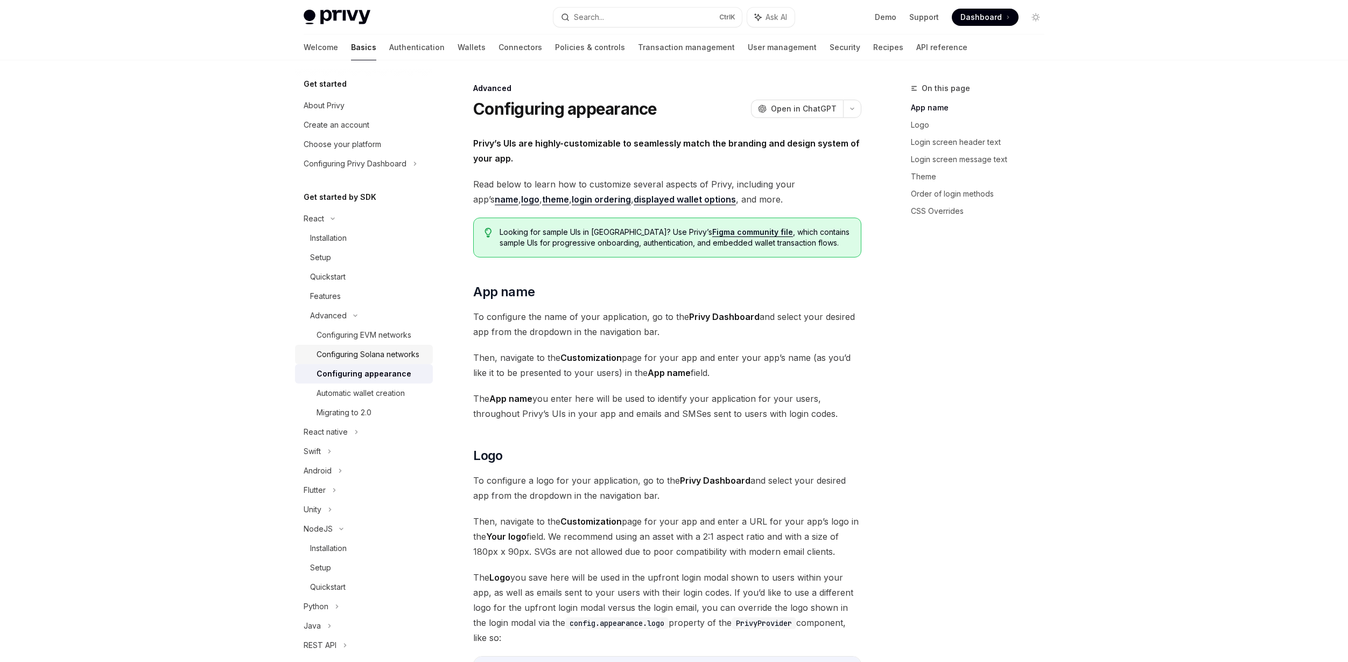
click at [350, 361] on div "Configuring Solana networks" at bounding box center [368, 354] width 103 height 13
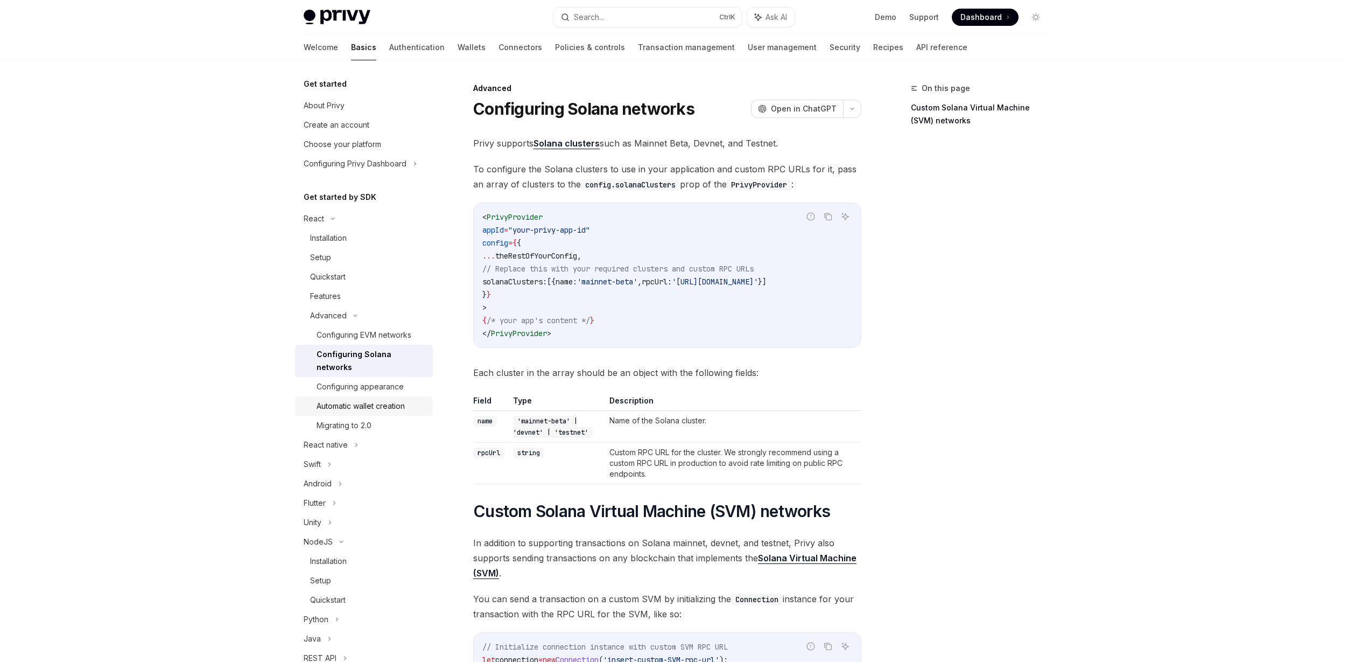
click at [359, 410] on div "Automatic wallet creation" at bounding box center [361, 405] width 88 height 13
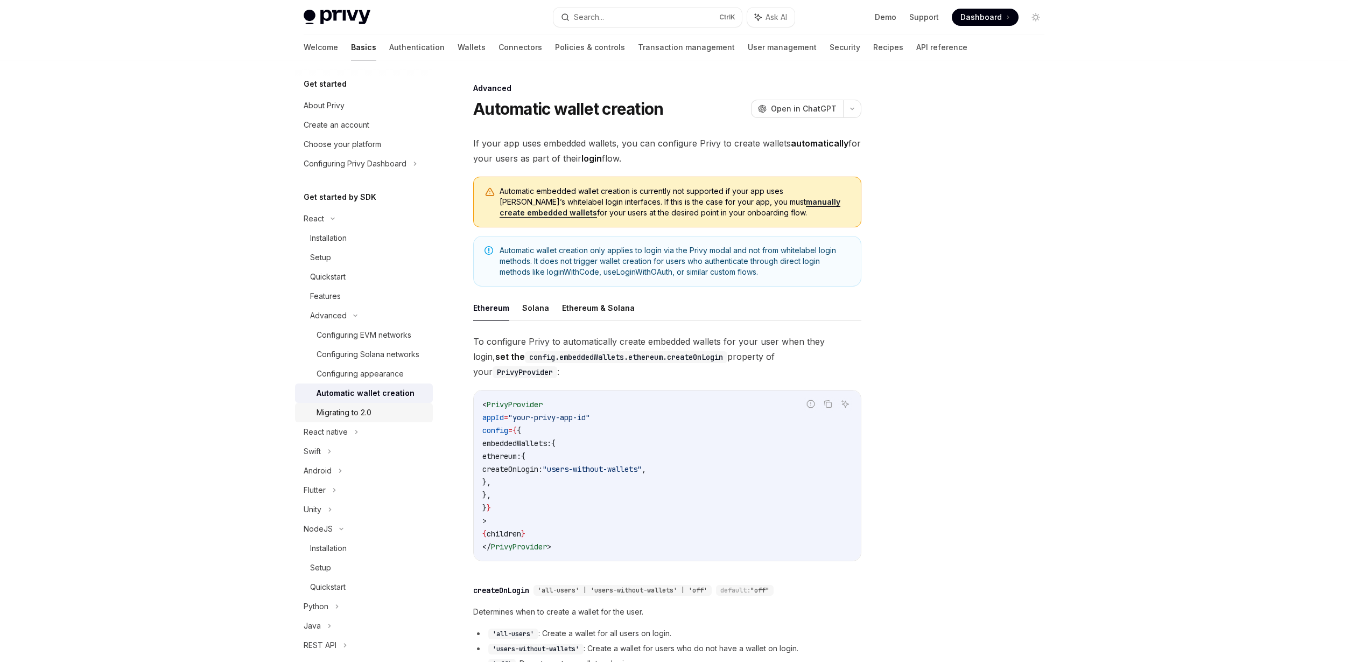
click at [357, 419] on div "Migrating to 2.0" at bounding box center [344, 412] width 55 height 13
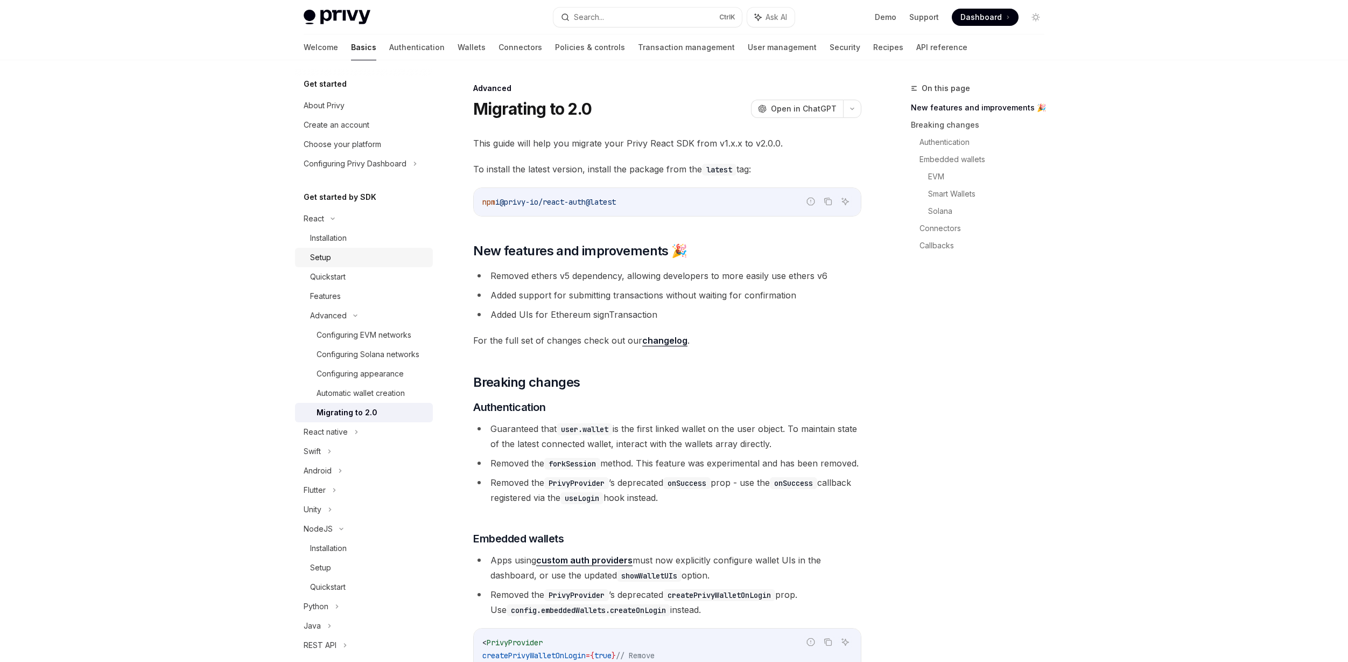
click at [337, 257] on div "Setup" at bounding box center [368, 257] width 116 height 13
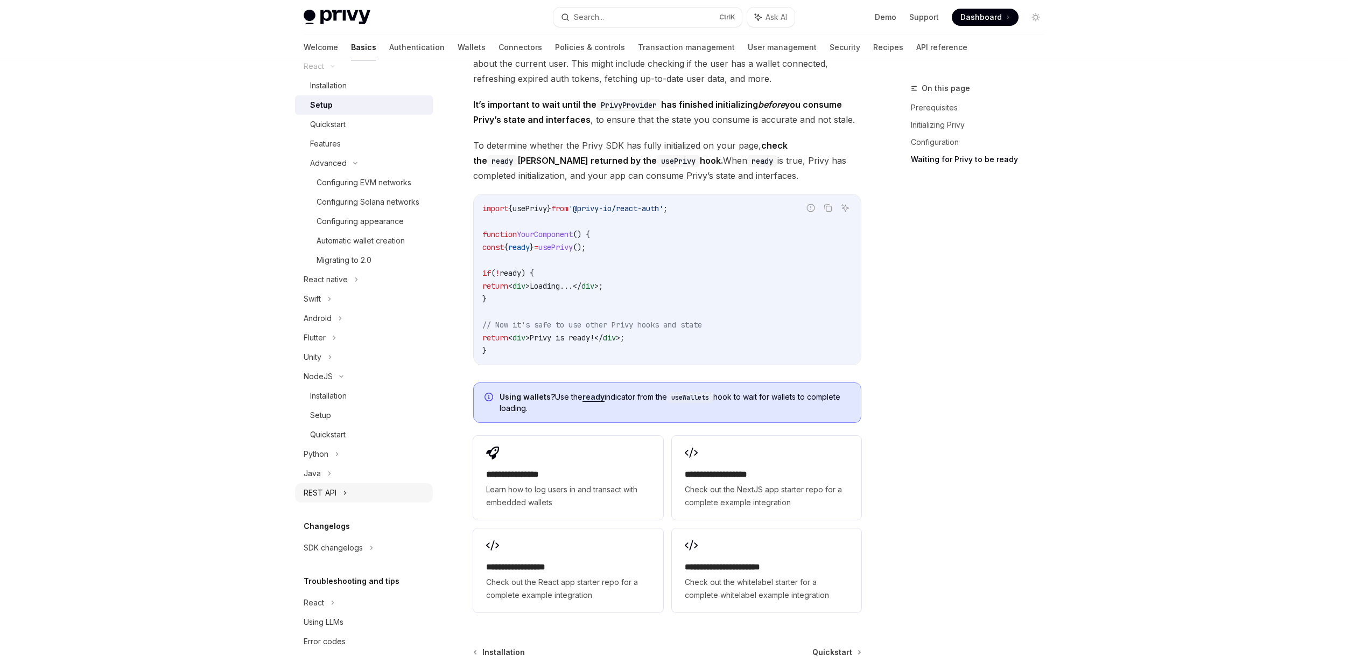
scroll to position [159, 0]
click at [349, 496] on div "REST API" at bounding box center [364, 485] width 138 height 19
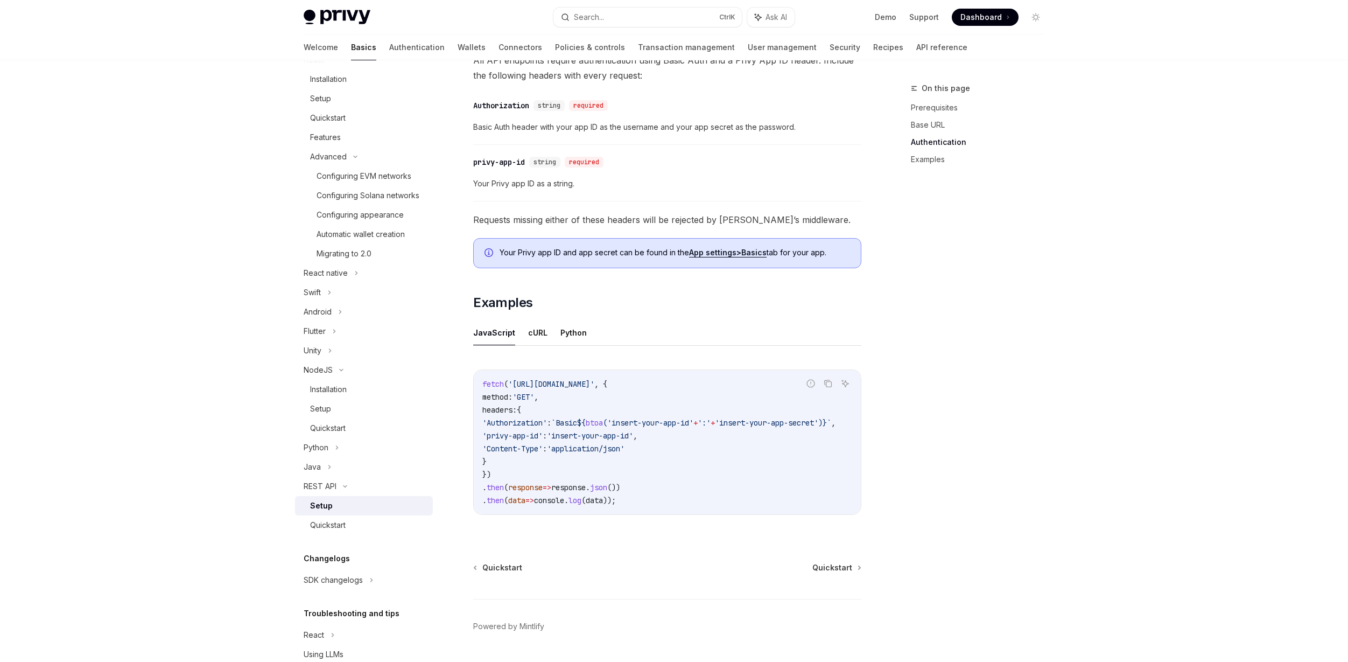
scroll to position [364, 0]
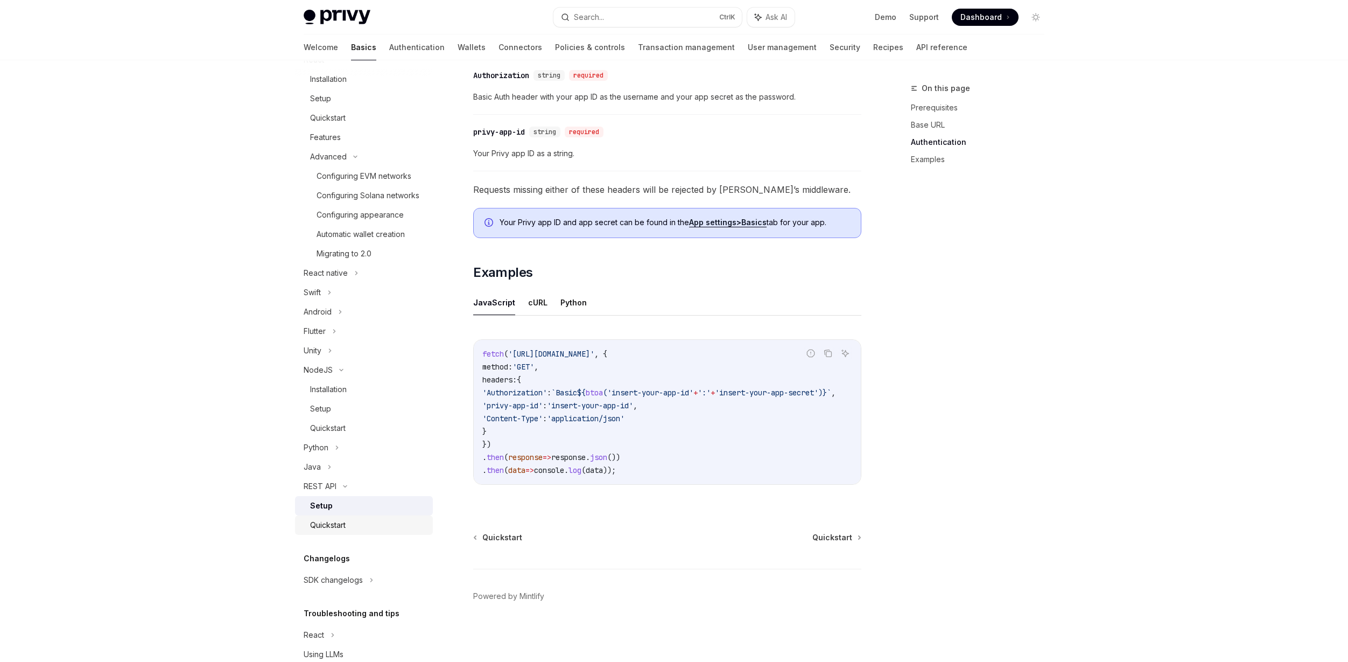
click at [346, 531] on div "Quickstart" at bounding box center [328, 524] width 36 height 13
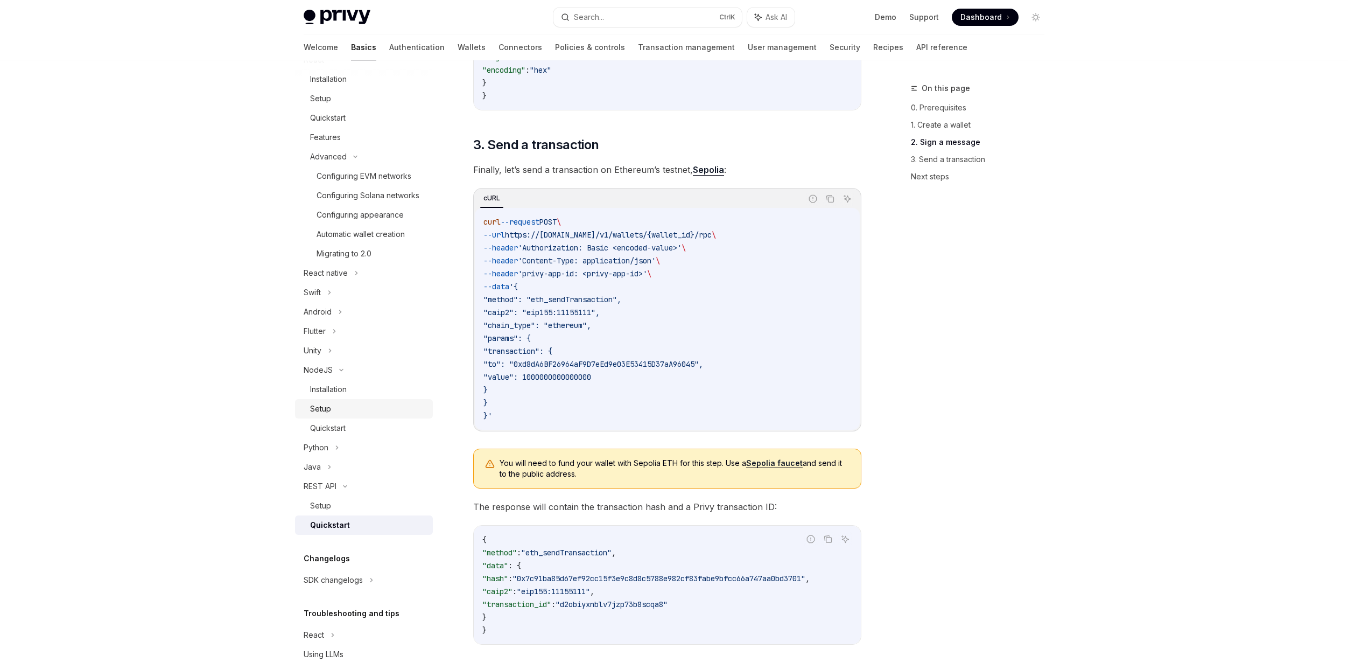
scroll to position [915, 0]
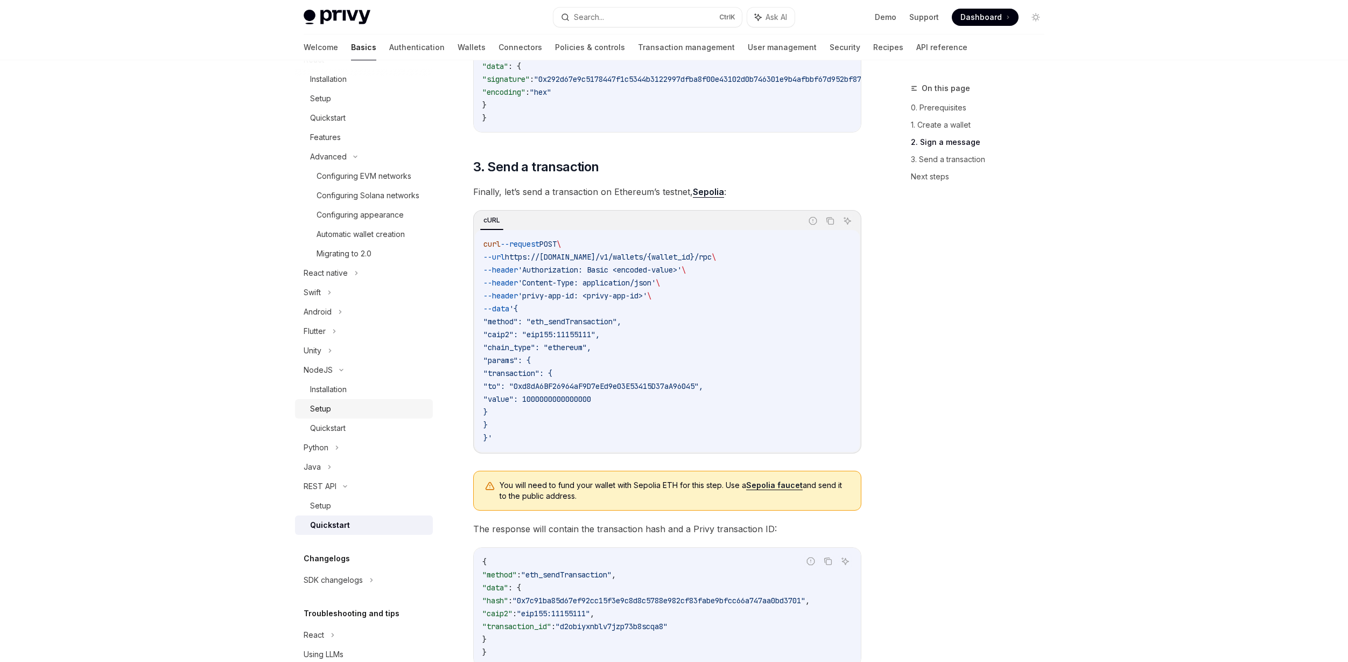
click at [354, 414] on link "Setup" at bounding box center [364, 408] width 138 height 19
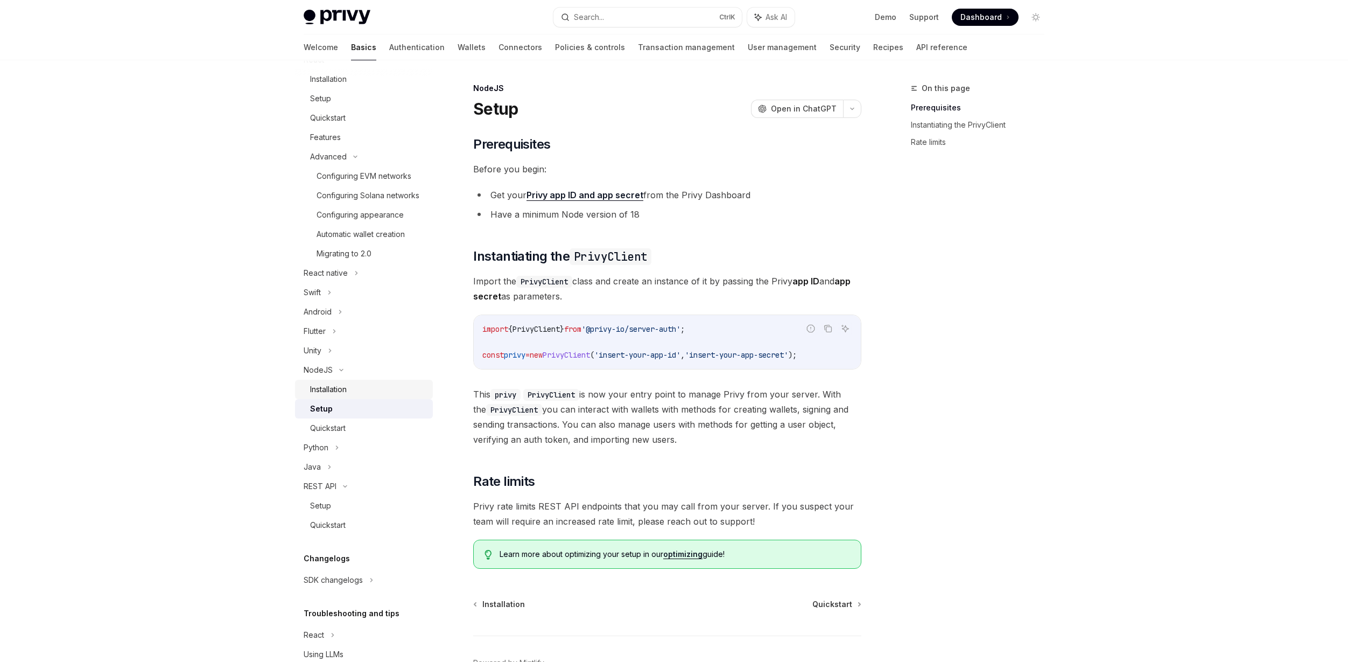
click at [354, 396] on div "Installation" at bounding box center [368, 389] width 116 height 13
type textarea "*"
